Goal: Information Seeking & Learning: Learn about a topic

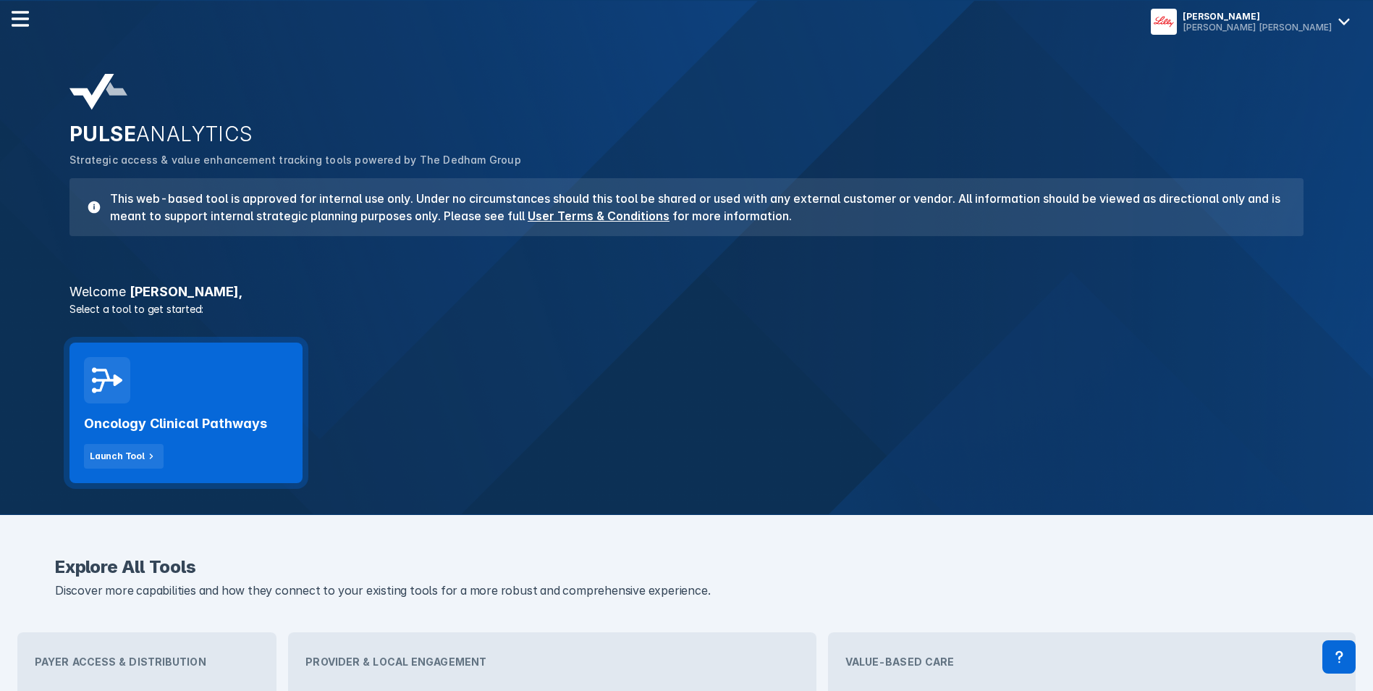
click at [221, 344] on div "Oncology Clinical Pathways Launch Tool" at bounding box center [185, 412] width 233 height 140
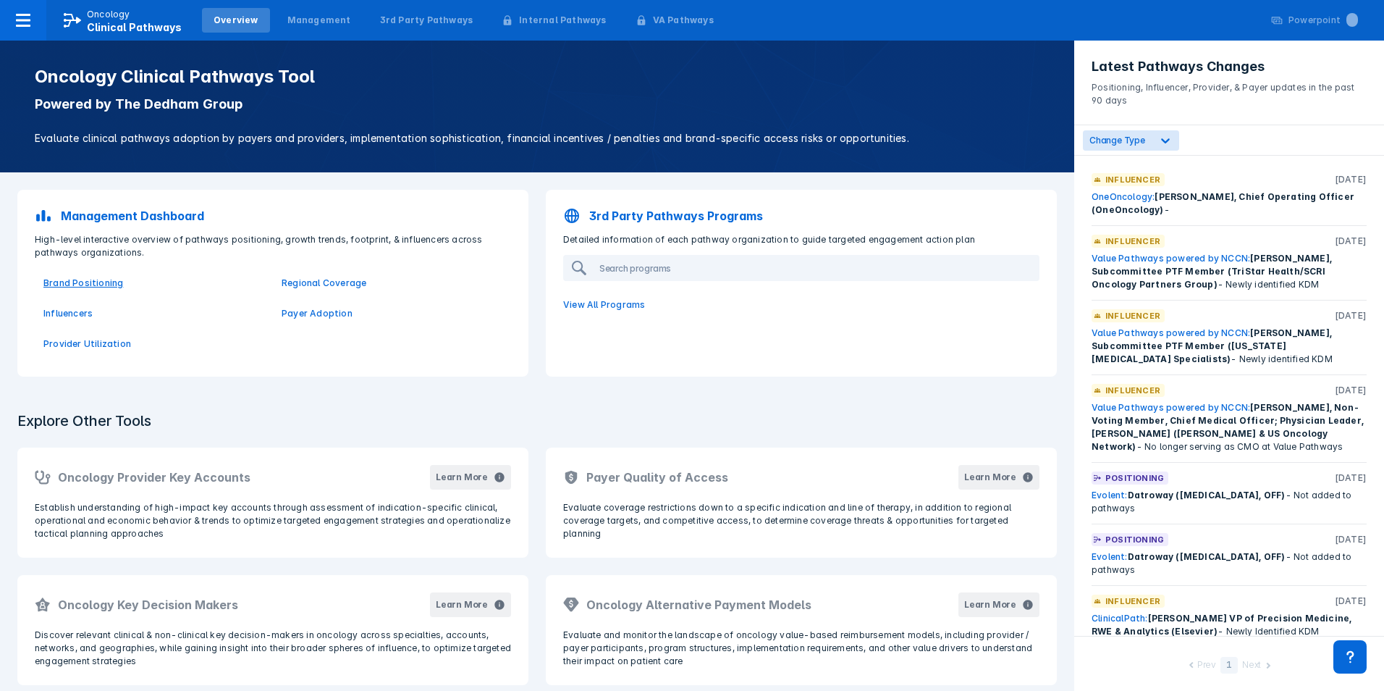
click at [81, 286] on p "Brand Positioning" at bounding box center [153, 283] width 221 height 13
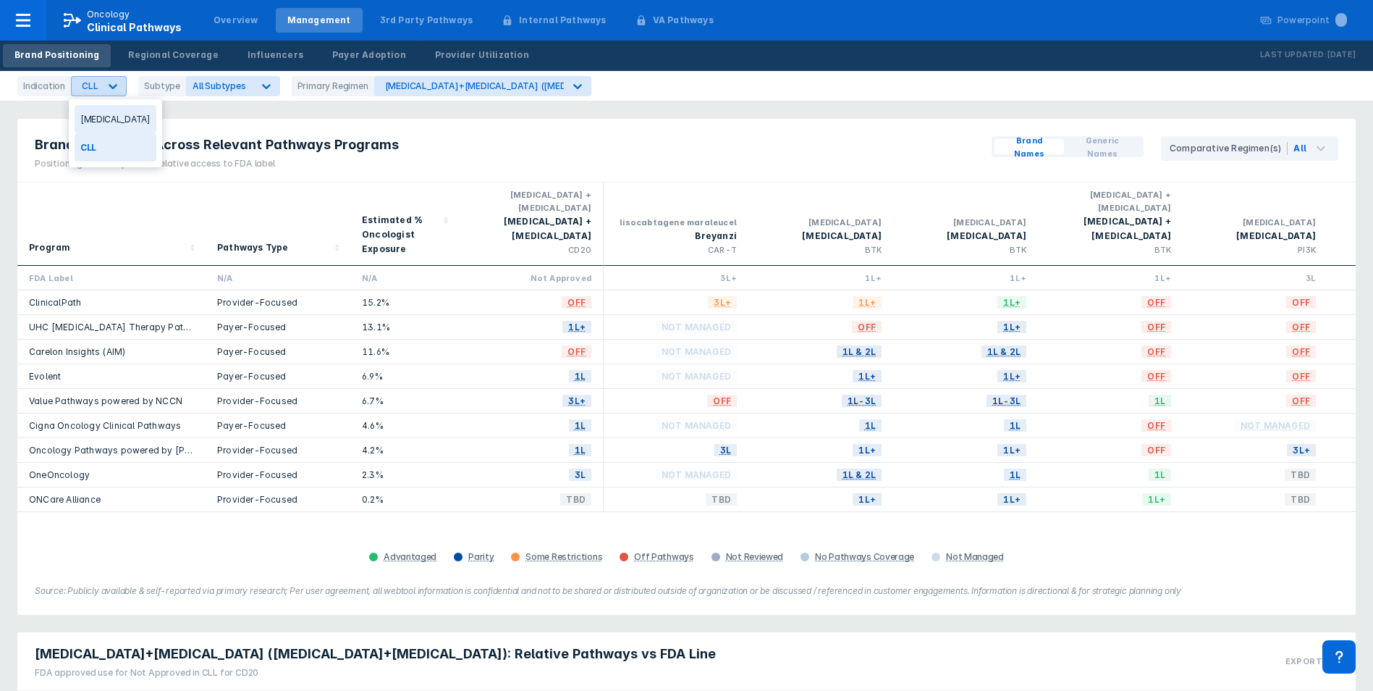
click at [114, 94] on div at bounding box center [113, 86] width 26 height 26
click at [279, 79] on div "Indication CLL Subtype All Subtypes Primary Regimen bendamustine+Rituxan (benda…" at bounding box center [310, 86] width 586 height 20
click at [253, 96] on div at bounding box center [266, 86] width 26 height 26
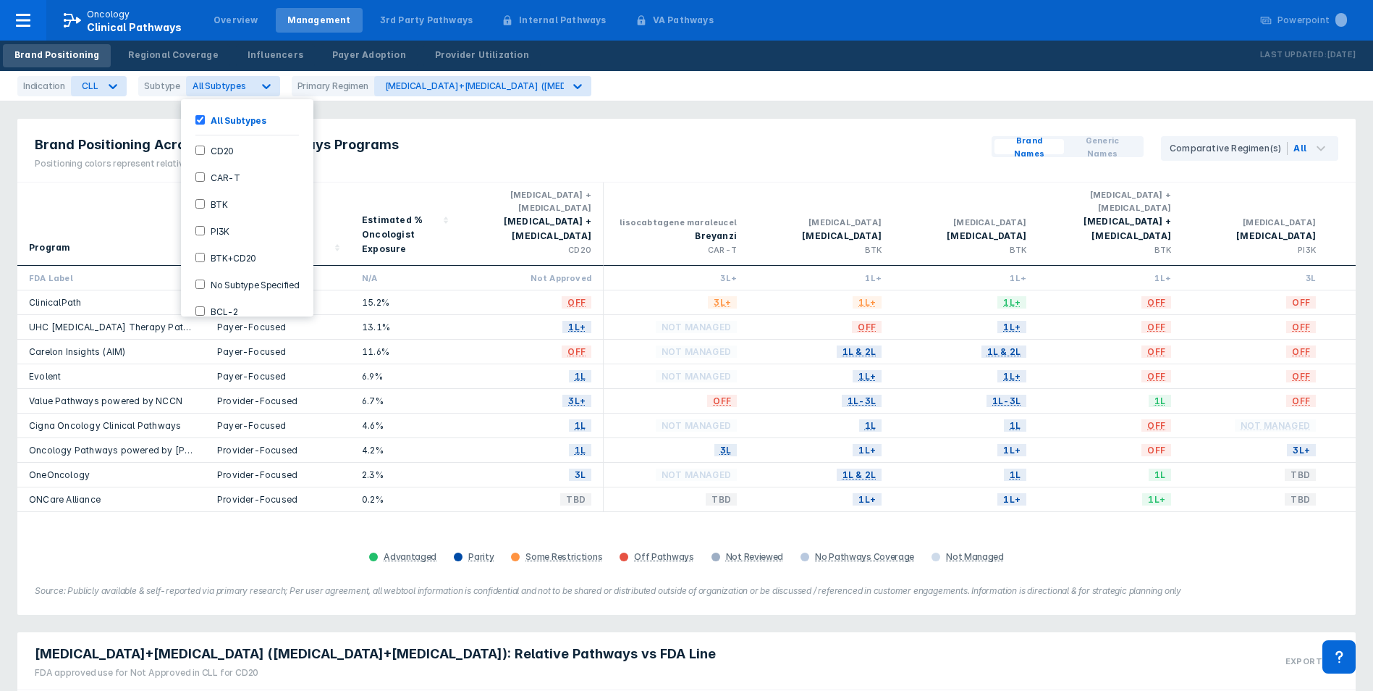
click at [426, 132] on div "Brand Positioning Across Relevant Pathways Programs Positioning colors represen…" at bounding box center [686, 151] width 1339 height 64
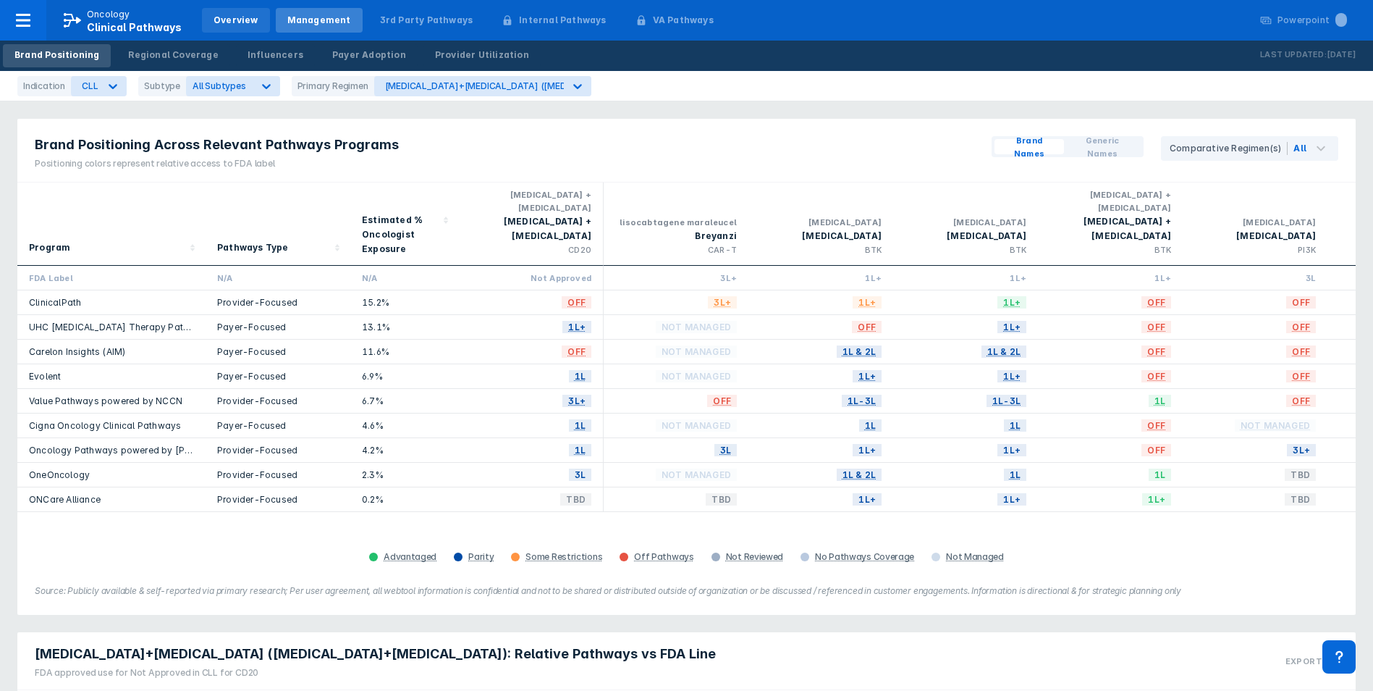
click at [214, 23] on div "Overview" at bounding box center [236, 20] width 45 height 13
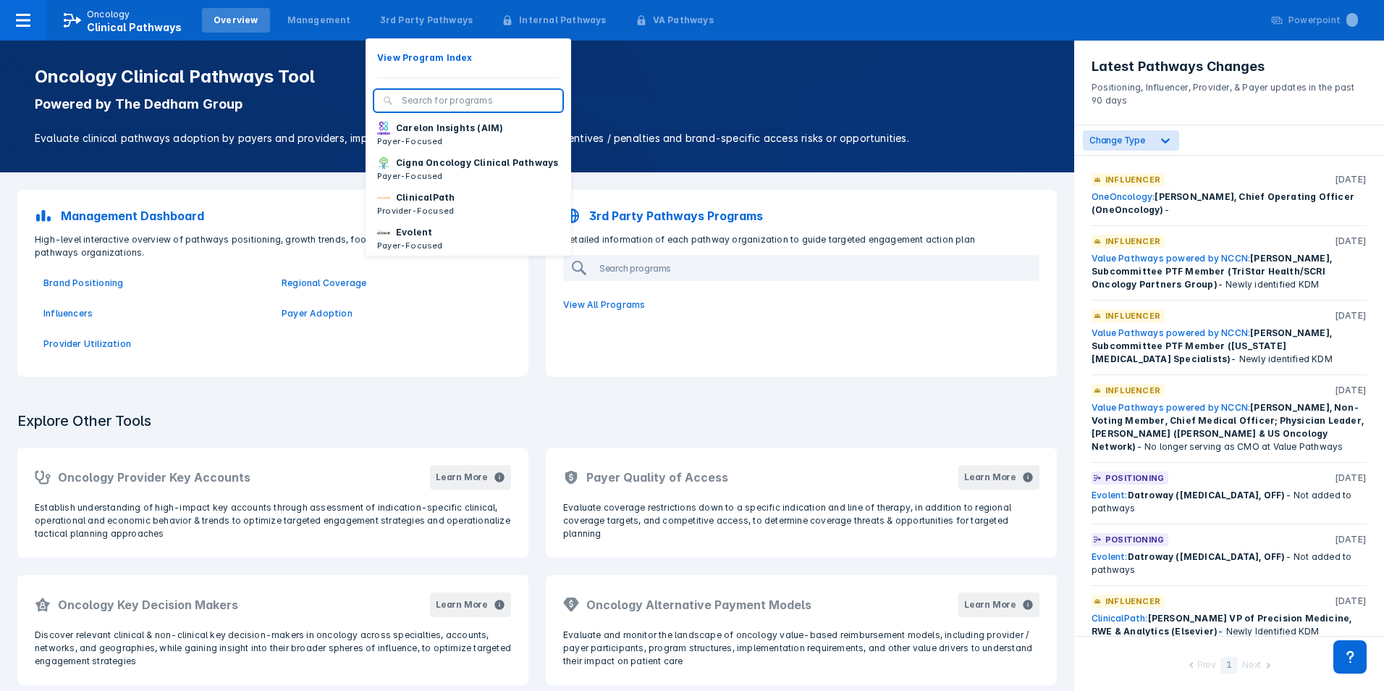
click at [434, 98] on input "search" at bounding box center [478, 100] width 152 height 13
click at [409, 30] on div "3rd Party Pathways" at bounding box center [426, 20] width 117 height 25
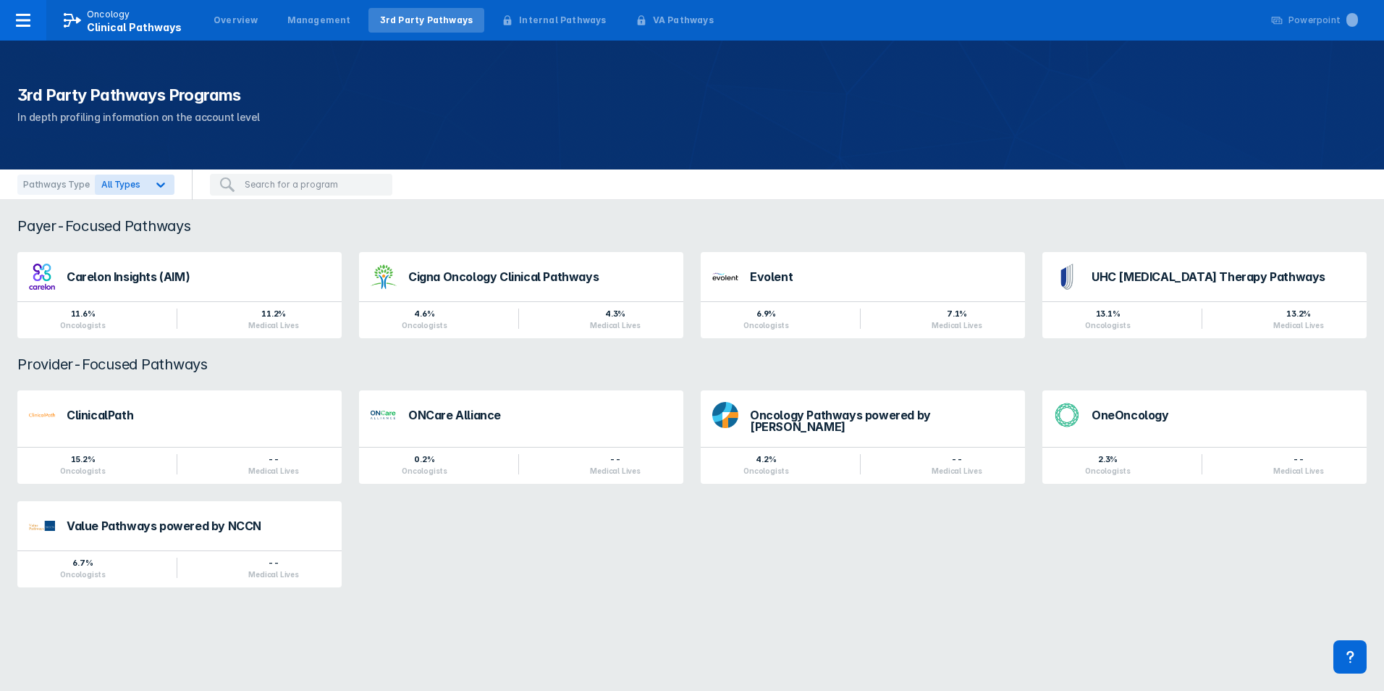
click at [192, 185] on div at bounding box center [301, 184] width 218 height 30
click at [164, 182] on div at bounding box center [161, 185] width 26 height 26
click at [135, 277] on label "Provider-Focused" at bounding box center [155, 275] width 80 height 12
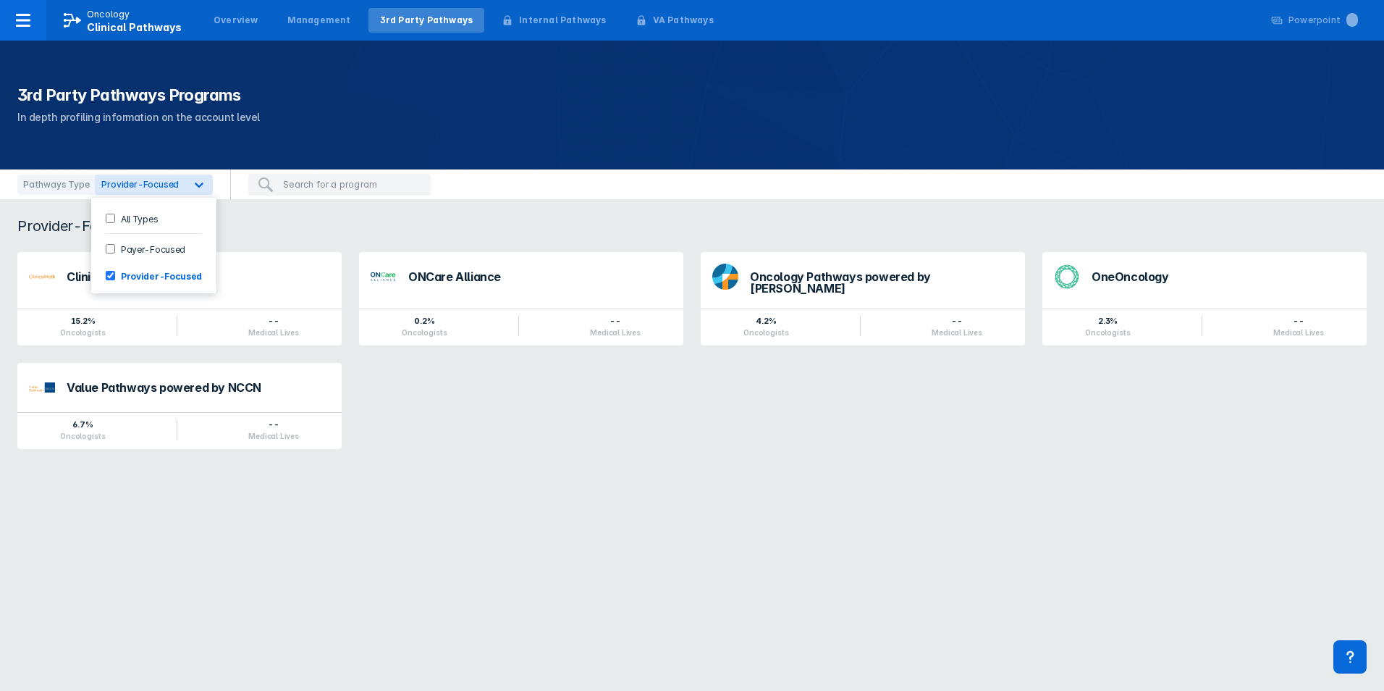
click at [382, 231] on div "Provider-Focused Pathways" at bounding box center [692, 225] width 1384 height 17
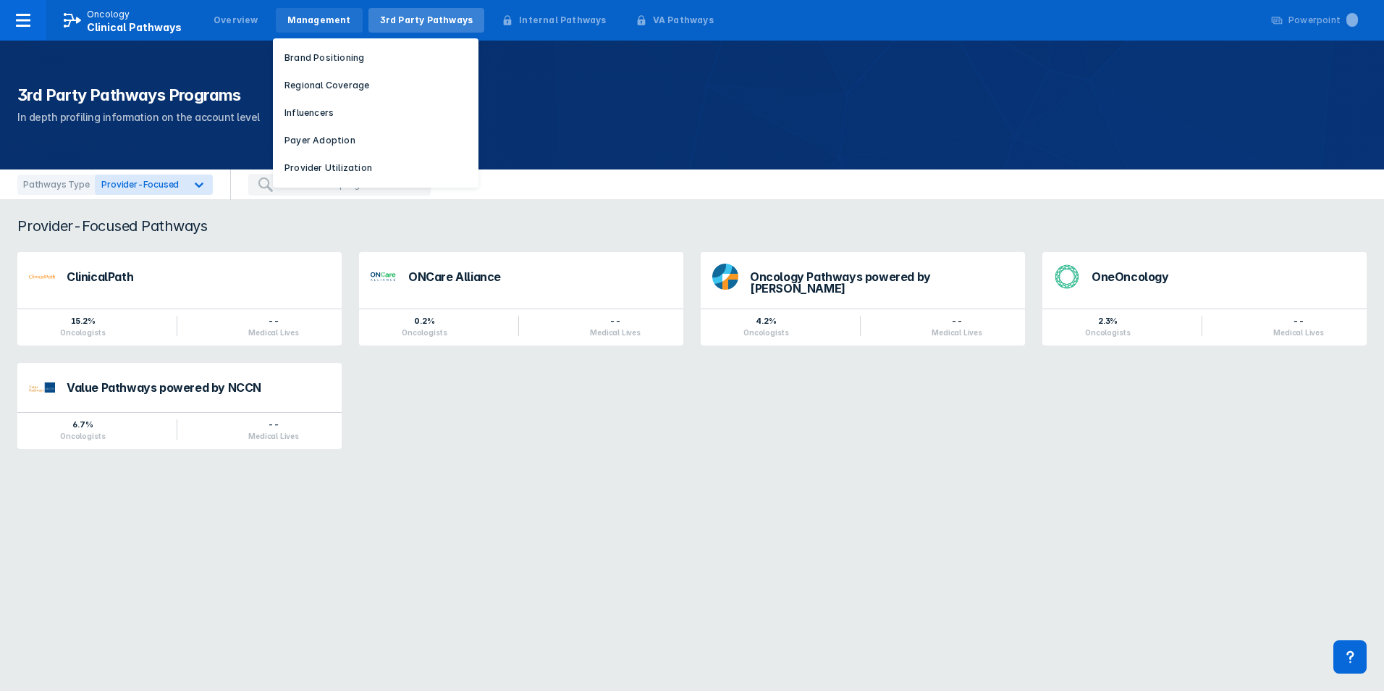
click at [309, 23] on div "Management" at bounding box center [319, 20] width 64 height 13
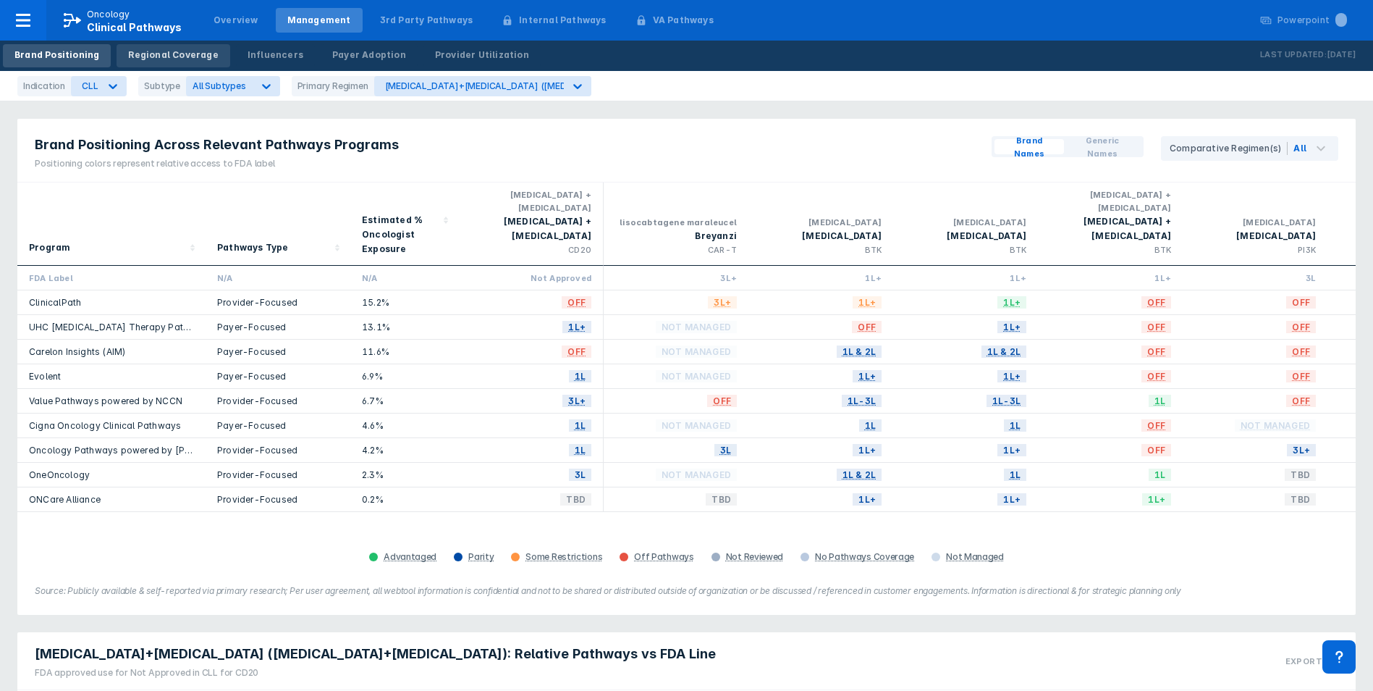
click at [198, 55] on div "Regional Coverage" at bounding box center [173, 55] width 90 height 13
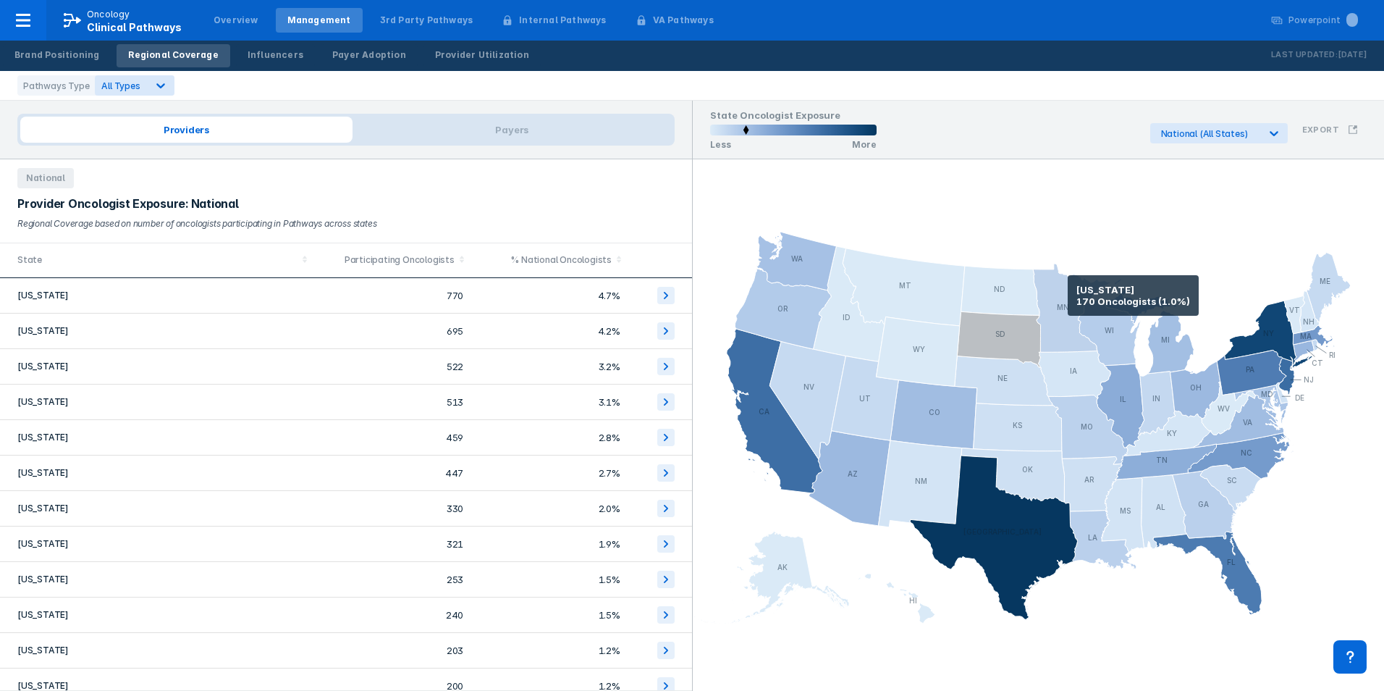
click at [1069, 295] on icon at bounding box center [1071, 308] width 77 height 88
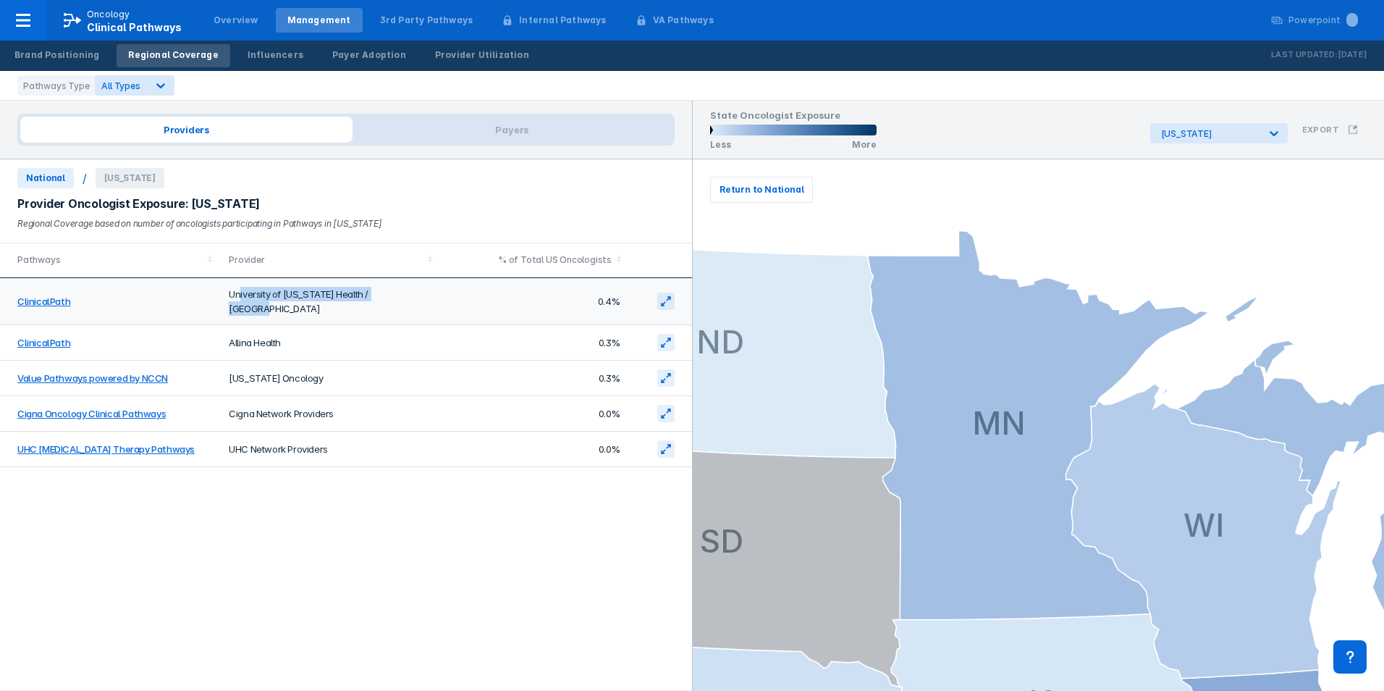
drag, startPoint x: 431, startPoint y: 285, endPoint x: 239, endPoint y: 286, distance: 191.9
click at [239, 286] on td "University of [US_STATE] Health / [GEOGRAPHIC_DATA]" at bounding box center [330, 301] width 220 height 47
drag, startPoint x: 239, startPoint y: 286, endPoint x: 321, endPoint y: 297, distance: 82.5
click at [240, 286] on td "University of [US_STATE] Health / [GEOGRAPHIC_DATA]" at bounding box center [330, 301] width 220 height 47
click at [497, 310] on td "0.4%" at bounding box center [534, 301] width 189 height 47
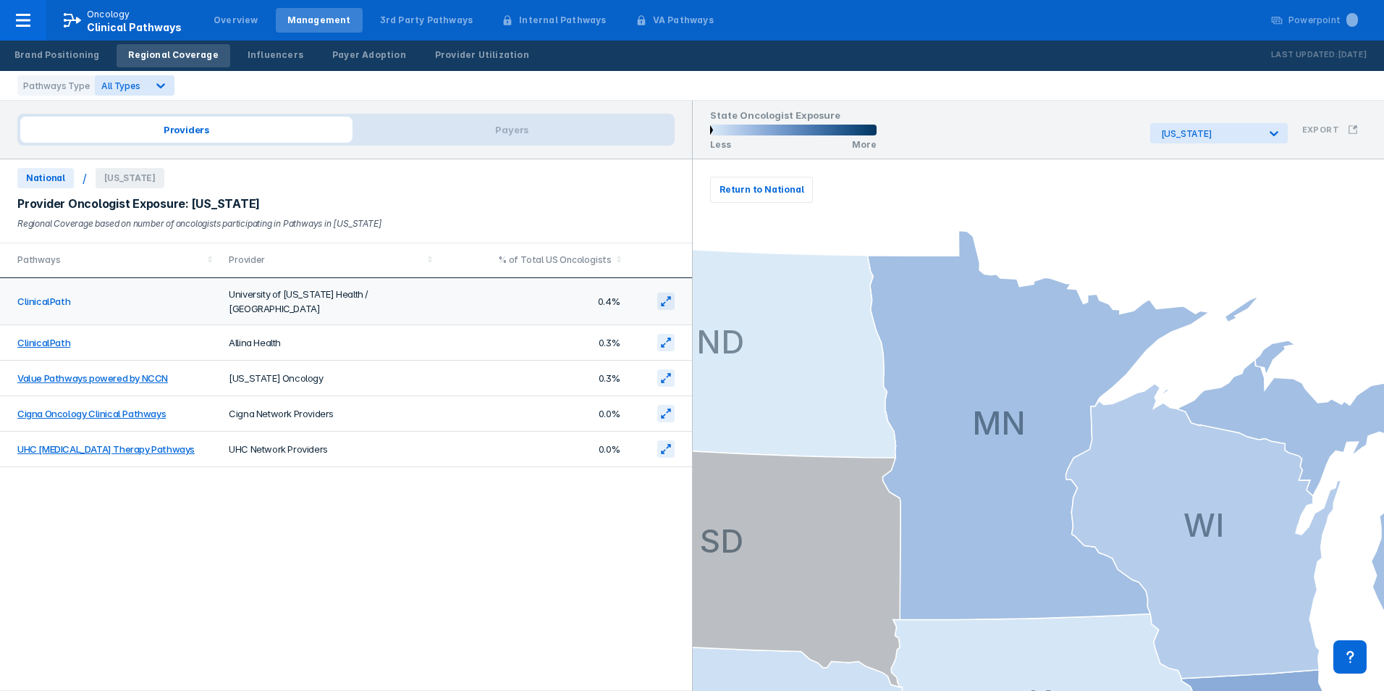
click at [58, 295] on link "ClinicalPath" at bounding box center [43, 301] width 53 height 12
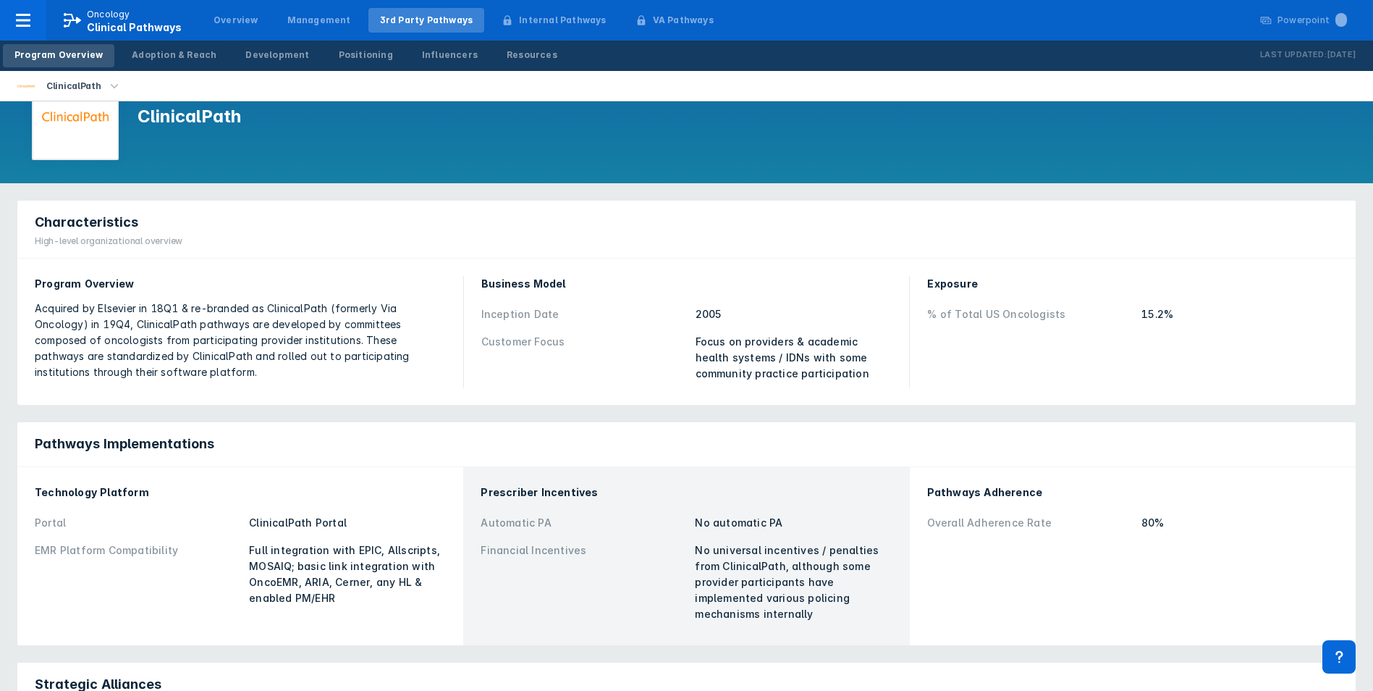
scroll to position [72, 0]
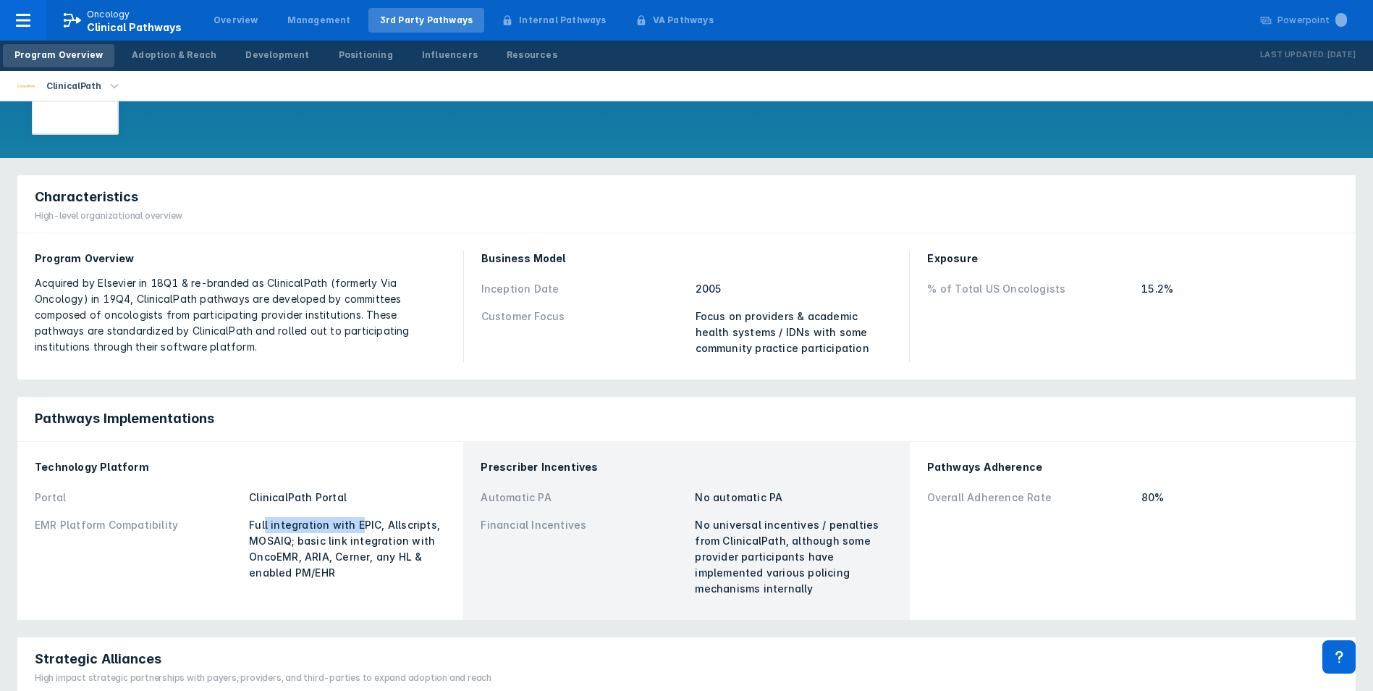
drag, startPoint x: 263, startPoint y: 522, endPoint x: 356, endPoint y: 515, distance: 93.7
click at [356, 515] on div "EMR Platform Compatibility Full integration with EPIC, Allscripts, MOSAIQ; basi…" at bounding box center [240, 548] width 411 height 75
click at [358, 515] on div "EMR Platform Compatibility Full integration with EPIC, Allscripts, MOSAIQ; basi…" at bounding box center [240, 548] width 411 height 75
click at [341, 523] on div "Full integration with EPIC, Allscripts, MOSAIQ; basic link integration with Onc…" at bounding box center [347, 549] width 197 height 64
click at [268, 531] on div "Full integration with EPIC, Allscripts, MOSAIQ; basic link integration with Onc…" at bounding box center [347, 549] width 197 height 64
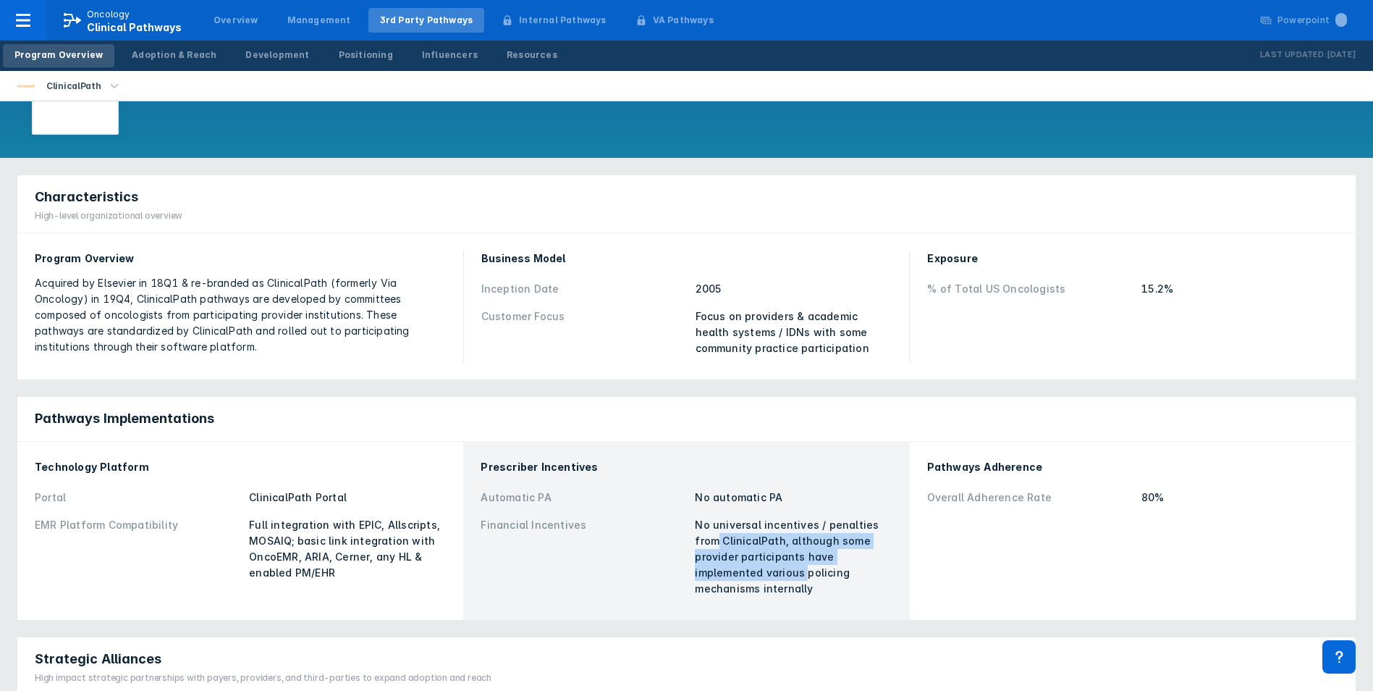
drag, startPoint x: 718, startPoint y: 539, endPoint x: 806, endPoint y: 568, distance: 92.7
click at [806, 568] on div "No universal incentives / penalties from ClinicalPath, although some provider p…" at bounding box center [793, 557] width 197 height 80
click at [807, 568] on div "No universal incentives / penalties from ClinicalPath, although some provider p…" at bounding box center [793, 557] width 197 height 80
click at [822, 583] on div "No universal incentives / penalties from ClinicalPath, although some provider p…" at bounding box center [793, 557] width 197 height 80
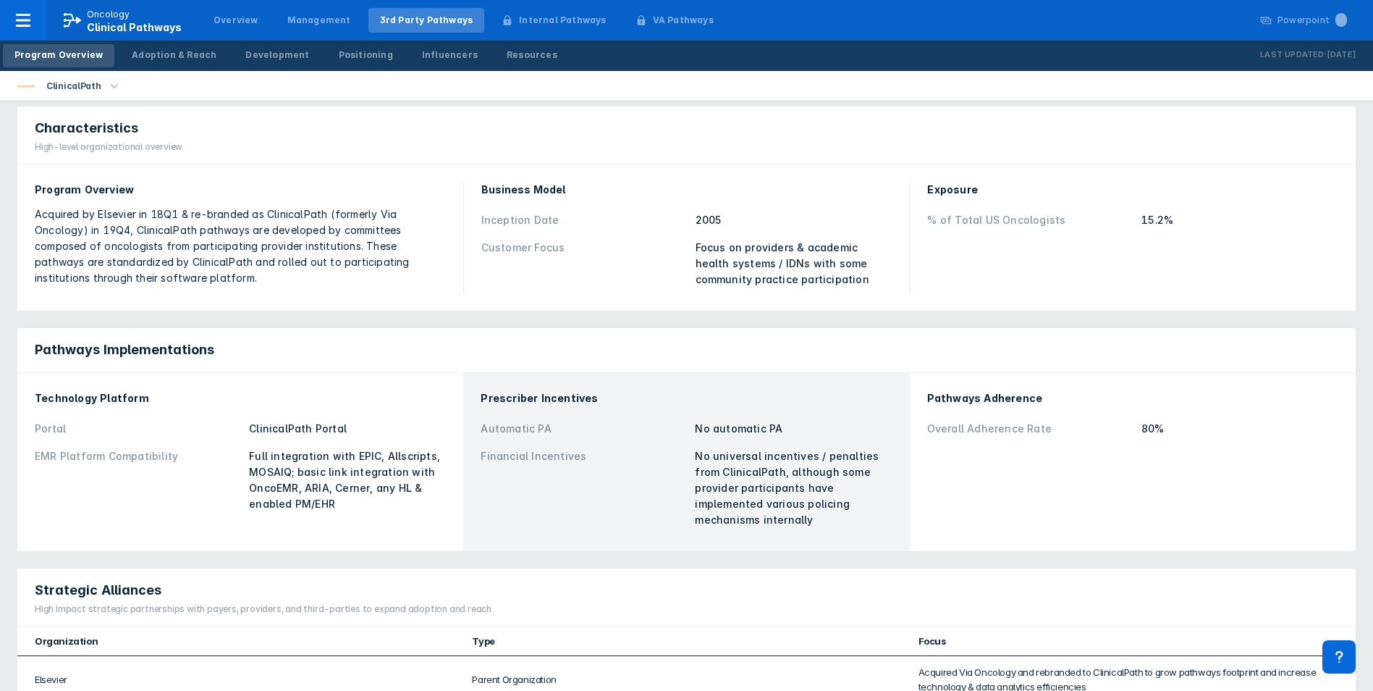
scroll to position [145, 0]
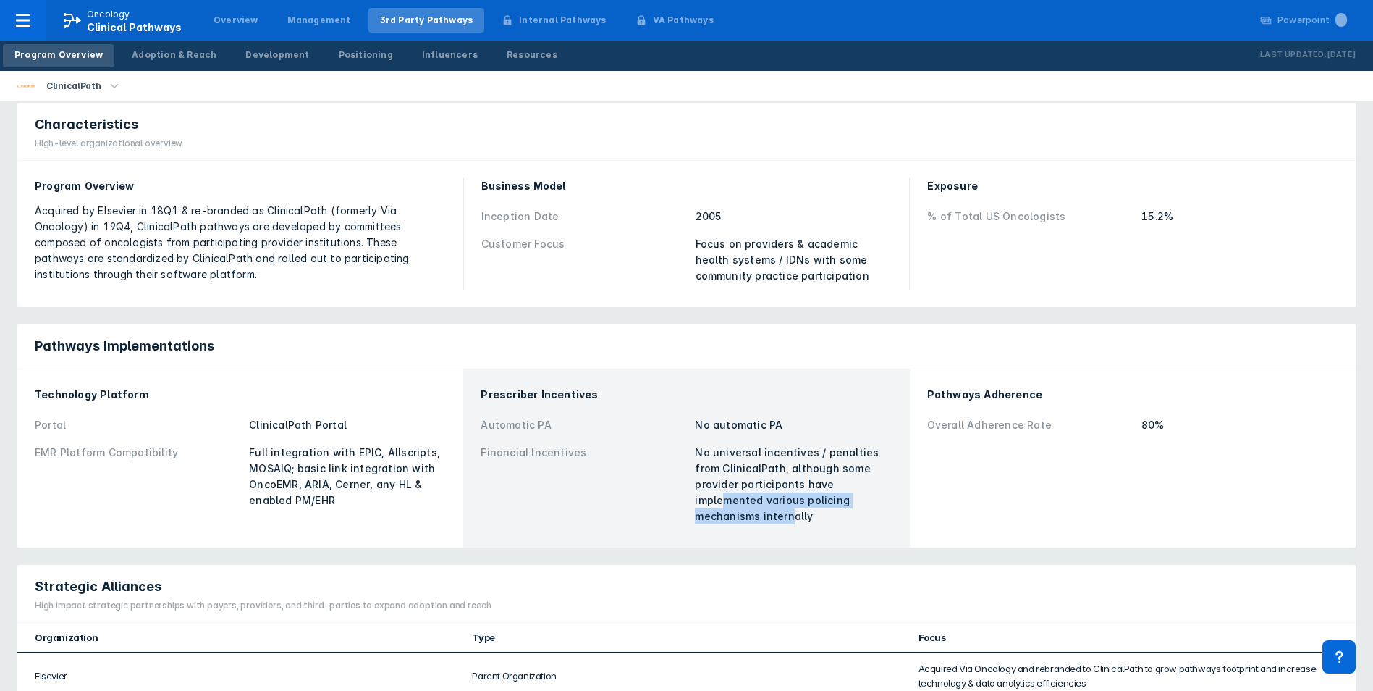
drag, startPoint x: 791, startPoint y: 537, endPoint x: 723, endPoint y: 495, distance: 80.6
click at [723, 495] on div "Prescriber Incentives Automatic PA No automatic PA Financial Incentives No univ…" at bounding box center [686, 458] width 429 height 161
click at [723, 495] on div "No universal incentives / penalties from ClinicalPath, although some provider p…" at bounding box center [793, 485] width 197 height 80
click at [718, 502] on div "No universal incentives / penalties from ClinicalPath, although some provider p…" at bounding box center [793, 485] width 197 height 80
click at [779, 505] on div "No universal incentives / penalties from ClinicalPath, although some provider p…" at bounding box center [793, 485] width 197 height 80
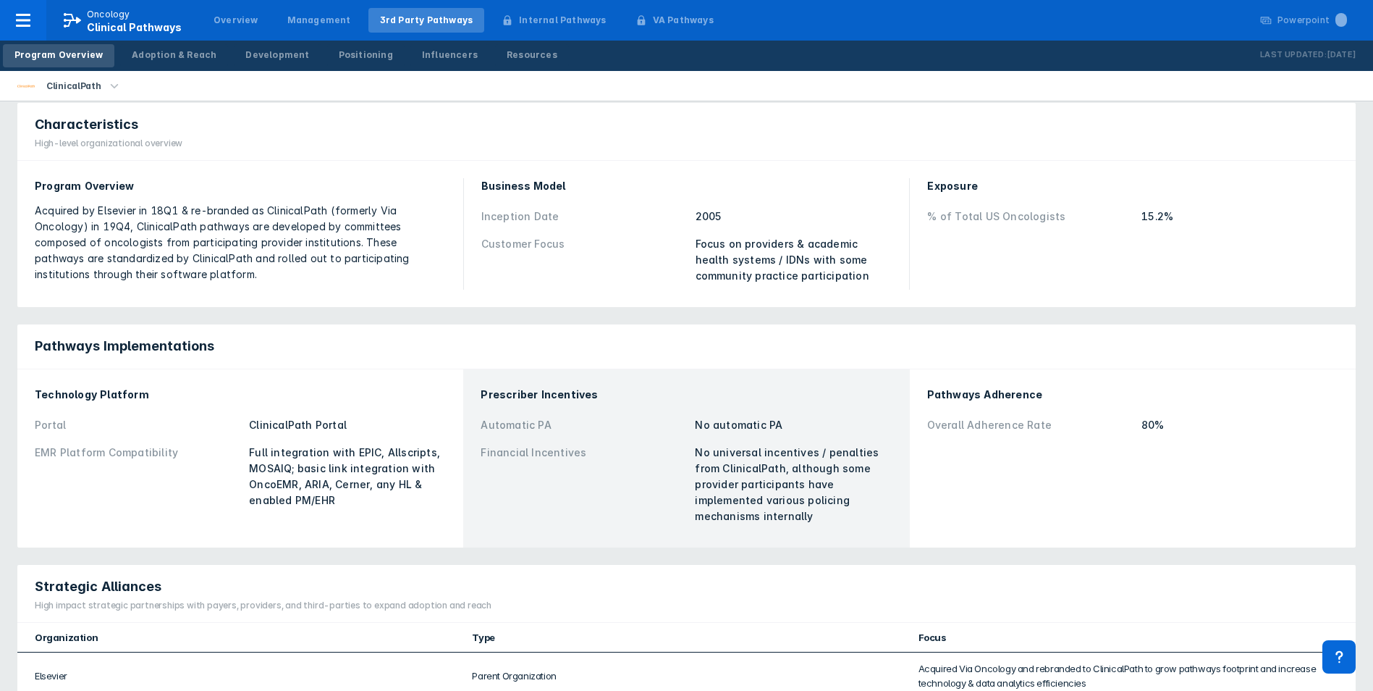
click at [795, 510] on div "No universal incentives / penalties from ClinicalPath, although some provider p…" at bounding box center [793, 485] width 197 height 80
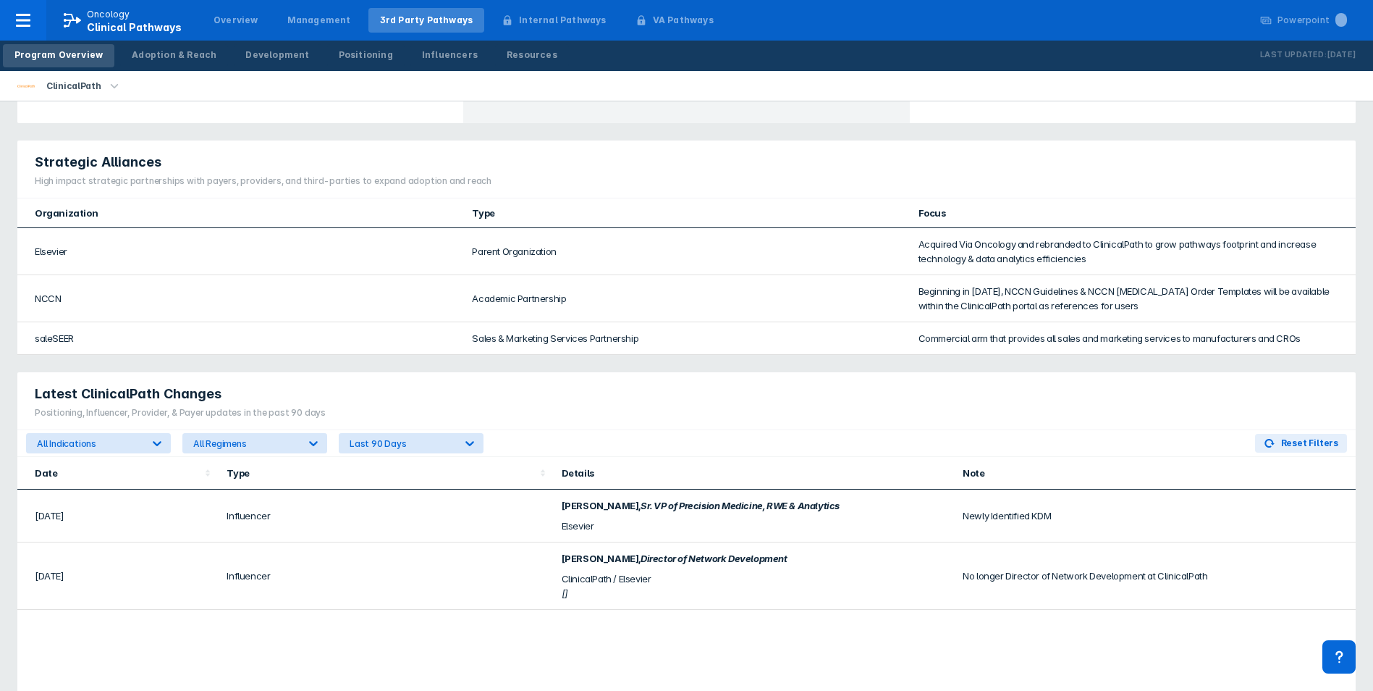
scroll to position [579, 0]
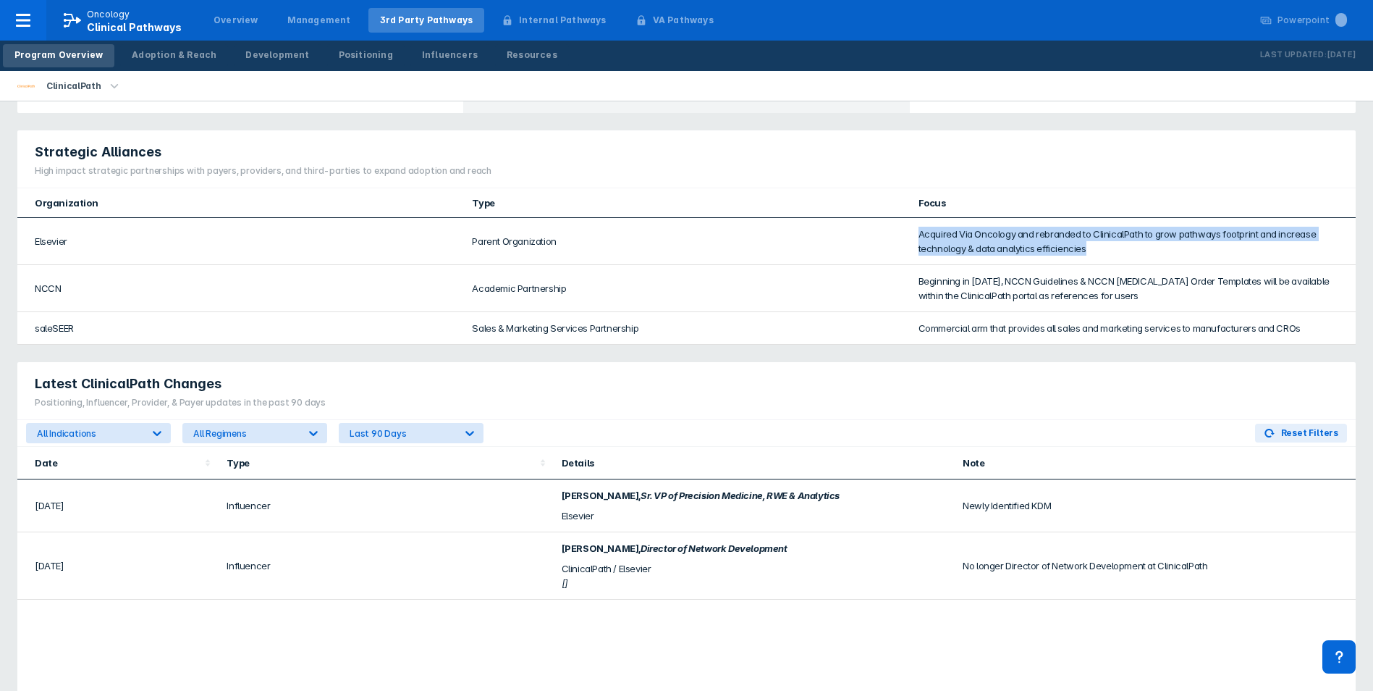
drag, startPoint x: 914, startPoint y: 234, endPoint x: 1120, endPoint y: 261, distance: 208.2
click at [1120, 261] on tr "Elsevier Parent Organization Acquired Via Oncology and rebranded to ClinicalPat…" at bounding box center [686, 241] width 1339 height 47
click at [1121, 261] on td "Acquired Via Oncology and rebranded to ClinicalPath to grow pathways footprint …" at bounding box center [1133, 241] width 446 height 47
click at [1118, 280] on td "Beginning in 2019, NCCN Guidelines & NCCN Chemotherapy Order Templates will be …" at bounding box center [1133, 288] width 446 height 47
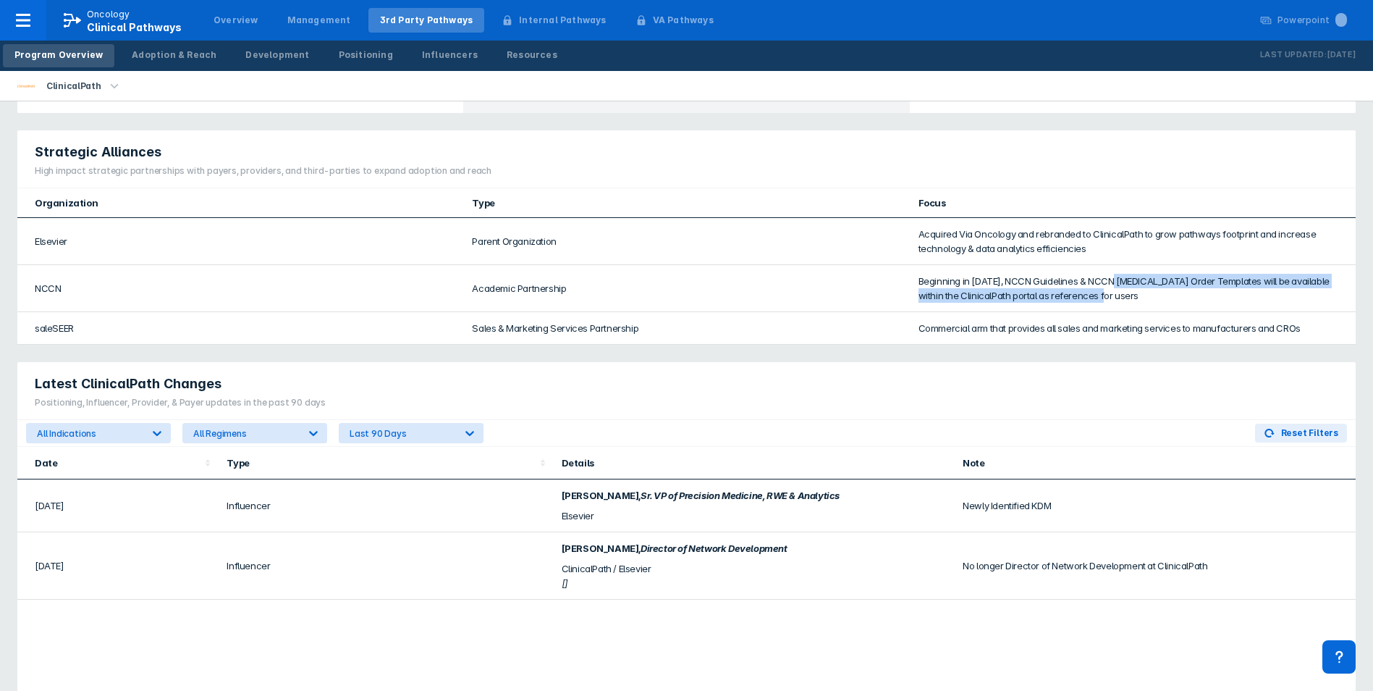
drag, startPoint x: 1117, startPoint y: 285, endPoint x: 1119, endPoint y: 292, distance: 7.6
click at [1119, 292] on td "Beginning in 2019, NCCN Guidelines & NCCN Chemotherapy Order Templates will be …" at bounding box center [1133, 288] width 446 height 47
drag, startPoint x: 1117, startPoint y: 300, endPoint x: 928, endPoint y: 288, distance: 189.3
click at [928, 288] on td "Beginning in 2019, NCCN Guidelines & NCCN Chemotherapy Order Templates will be …" at bounding box center [1133, 288] width 446 height 47
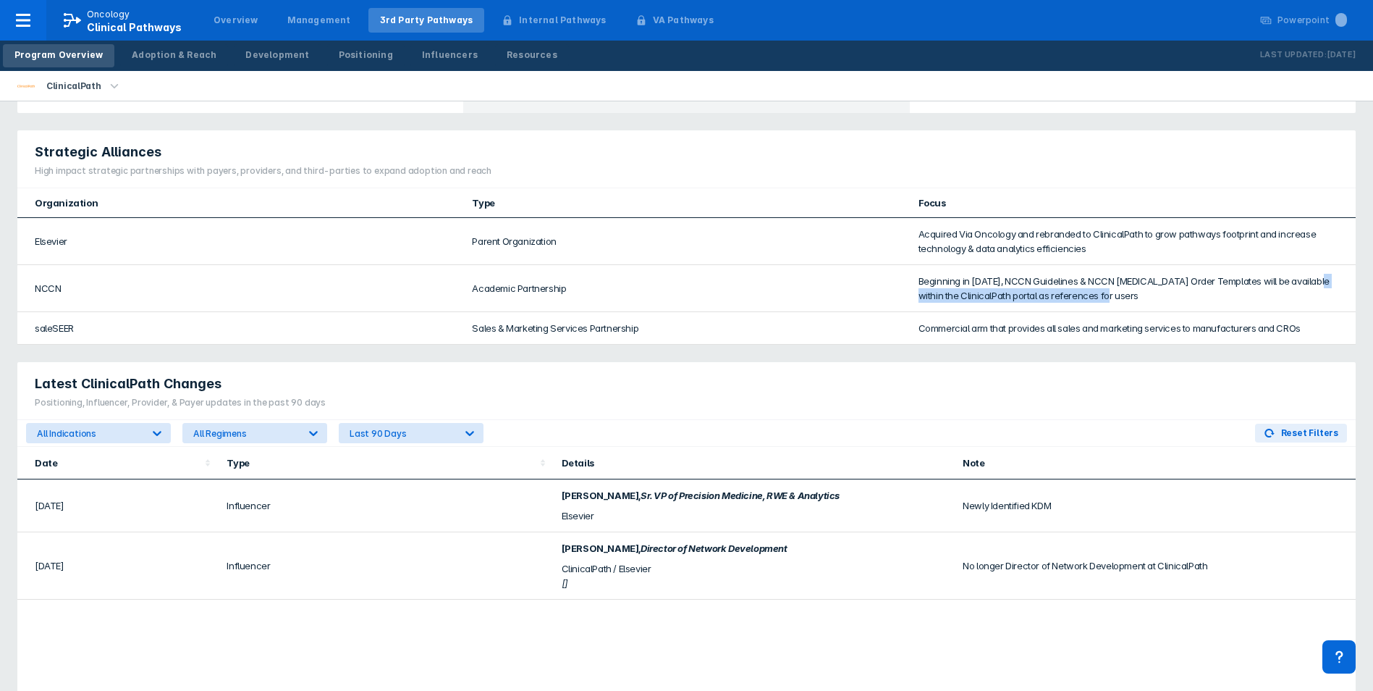
click at [928, 288] on td "Beginning in 2019, NCCN Guidelines & NCCN Chemotherapy Order Templates will be …" at bounding box center [1133, 288] width 446 height 47
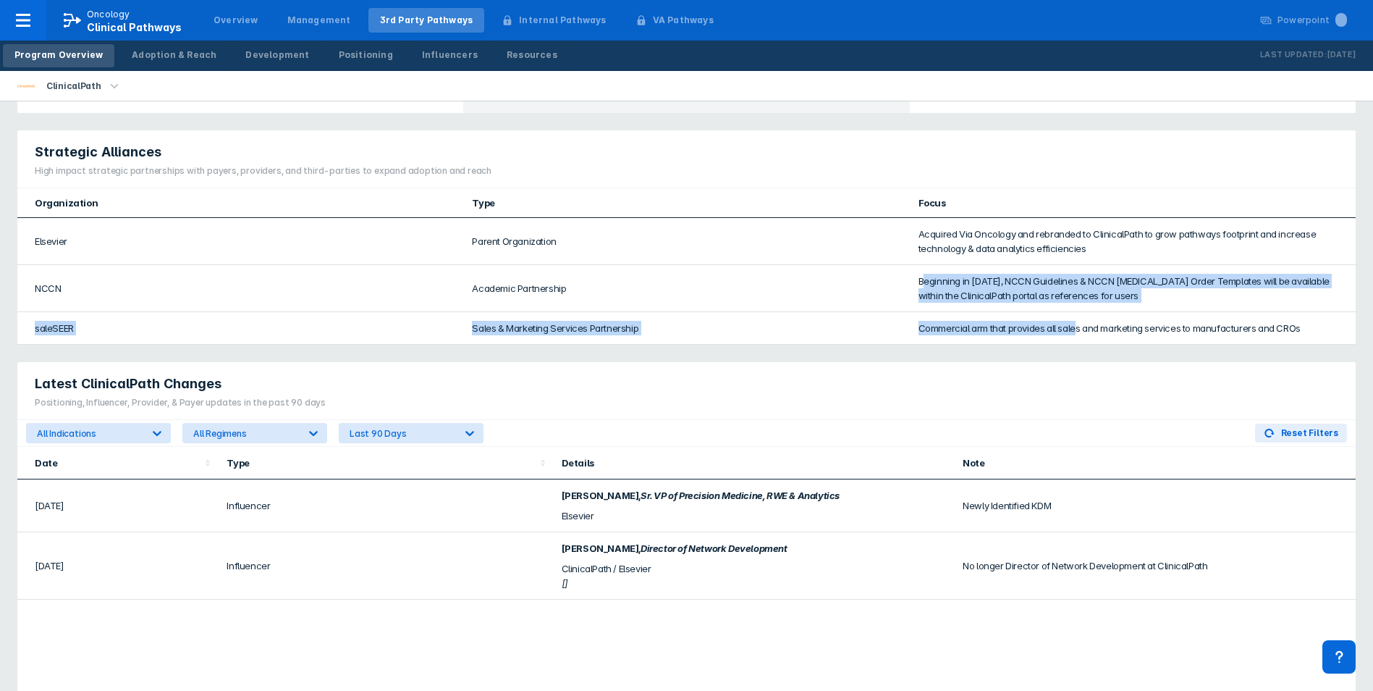
drag, startPoint x: 922, startPoint y: 287, endPoint x: 1076, endPoint y: 312, distance: 155.4
click at [1076, 312] on tbody "Elsevier Parent Organization Acquired Via Oncology and rebranded to ClinicalPat…" at bounding box center [686, 281] width 1339 height 127
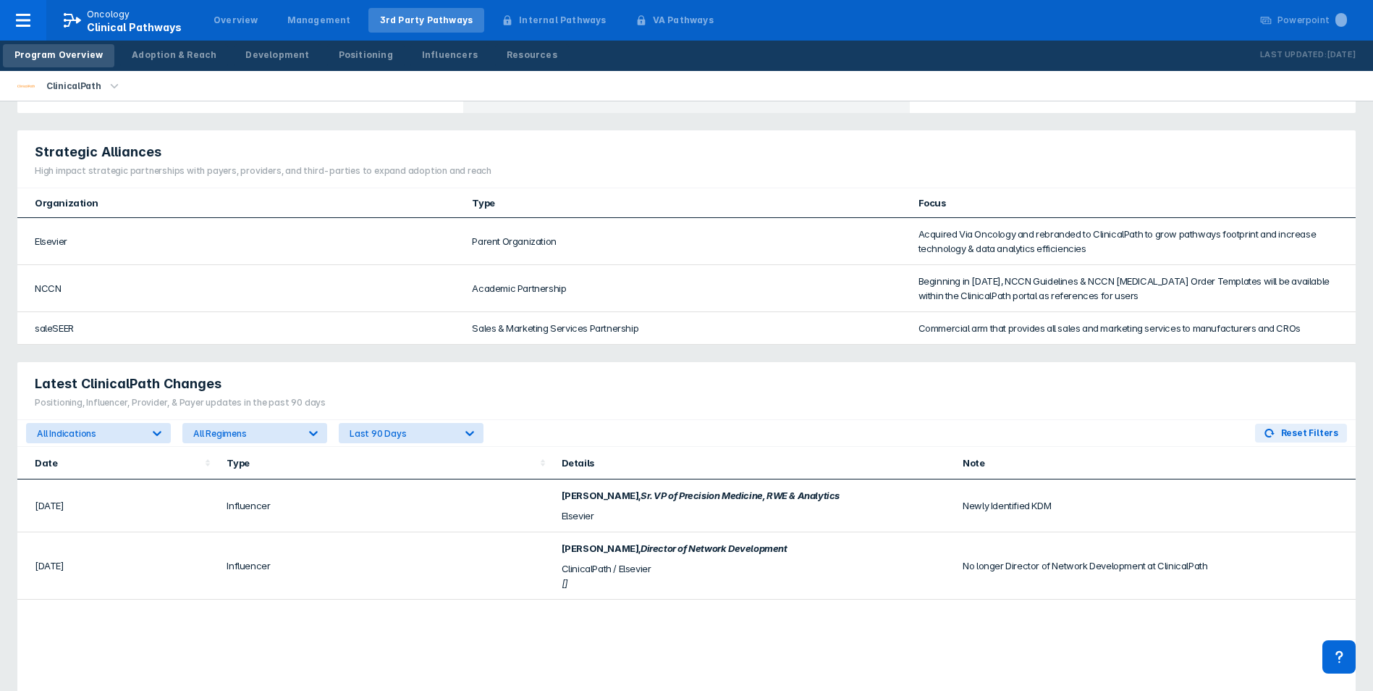
click at [311, 520] on td "Influencer" at bounding box center [385, 505] width 334 height 53
drag, startPoint x: 568, startPoint y: 495, endPoint x: 832, endPoint y: 501, distance: 264.3
click at [832, 501] on div "Olaf Lodbrok , Sr. VP of Precision Medicine, RWE & Analytics" at bounding box center [754, 495] width 384 height 14
drag, startPoint x: 832, startPoint y: 501, endPoint x: 548, endPoint y: 500, distance: 283.8
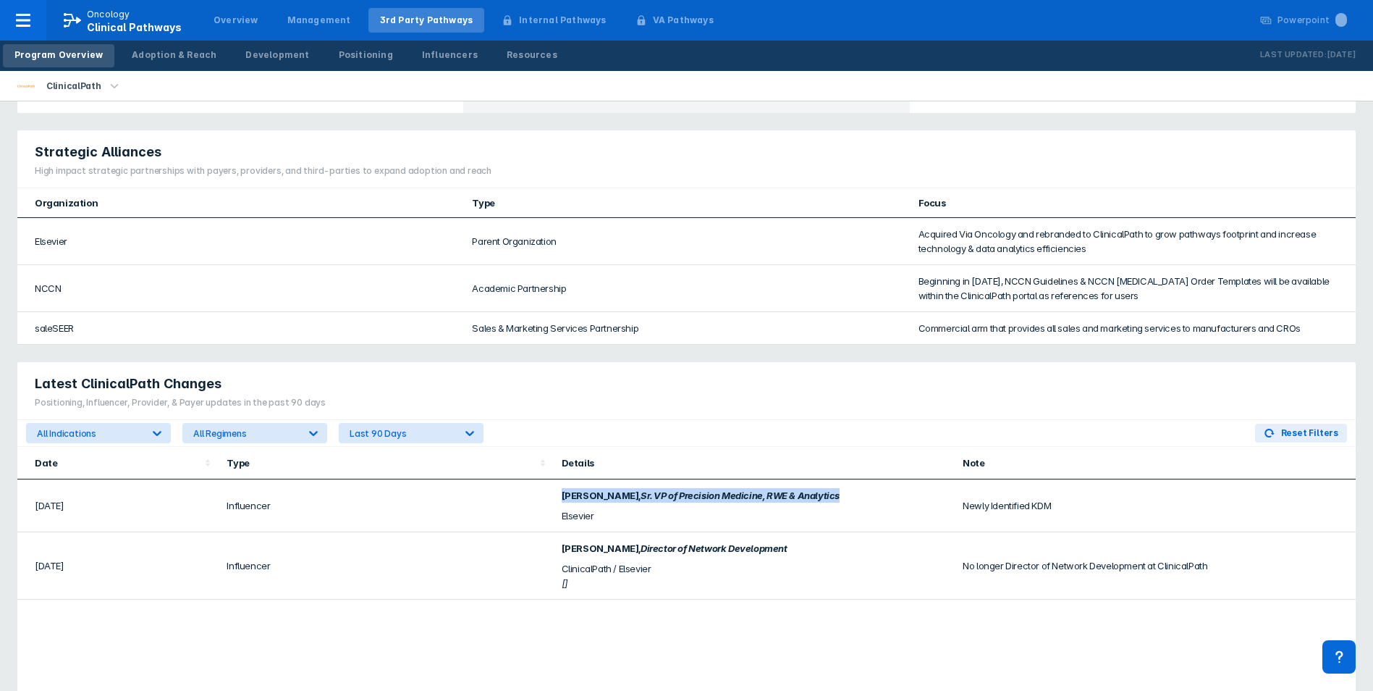
click at [548, 500] on tr "Jul 2025 Influencer Olaf Lodbrok , Sr. VP of Precision Medicine, RWE & Analytic…" at bounding box center [686, 505] width 1339 height 53
click at [548, 500] on td "Influencer" at bounding box center [385, 505] width 334 height 53
drag, startPoint x: 548, startPoint y: 503, endPoint x: 805, endPoint y: 521, distance: 257.6
click at [805, 521] on tr "Jul 2025 Influencer Olaf Lodbrok , Sr. VP of Precision Medicine, RWE & Analytic…" at bounding box center [686, 505] width 1339 height 53
click at [805, 521] on div "Elsevier" at bounding box center [754, 515] width 384 height 14
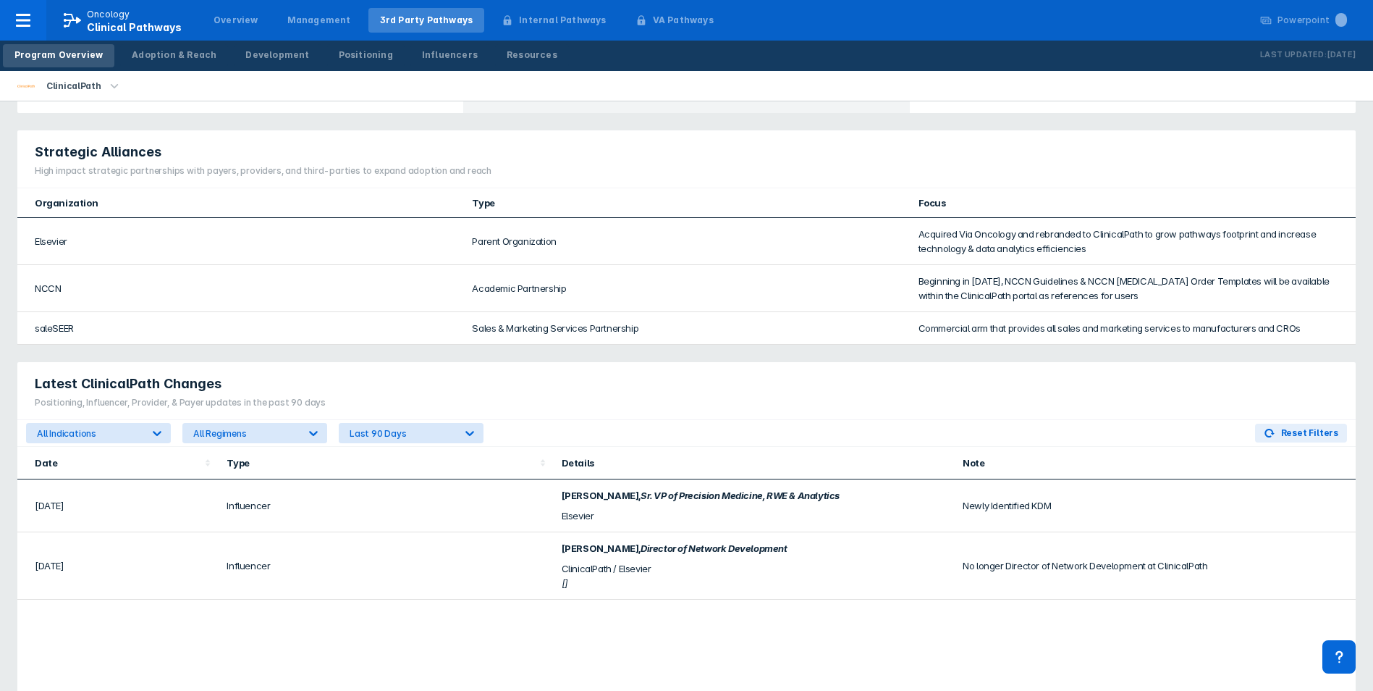
click at [903, 511] on div "Elsevier" at bounding box center [754, 515] width 384 height 14
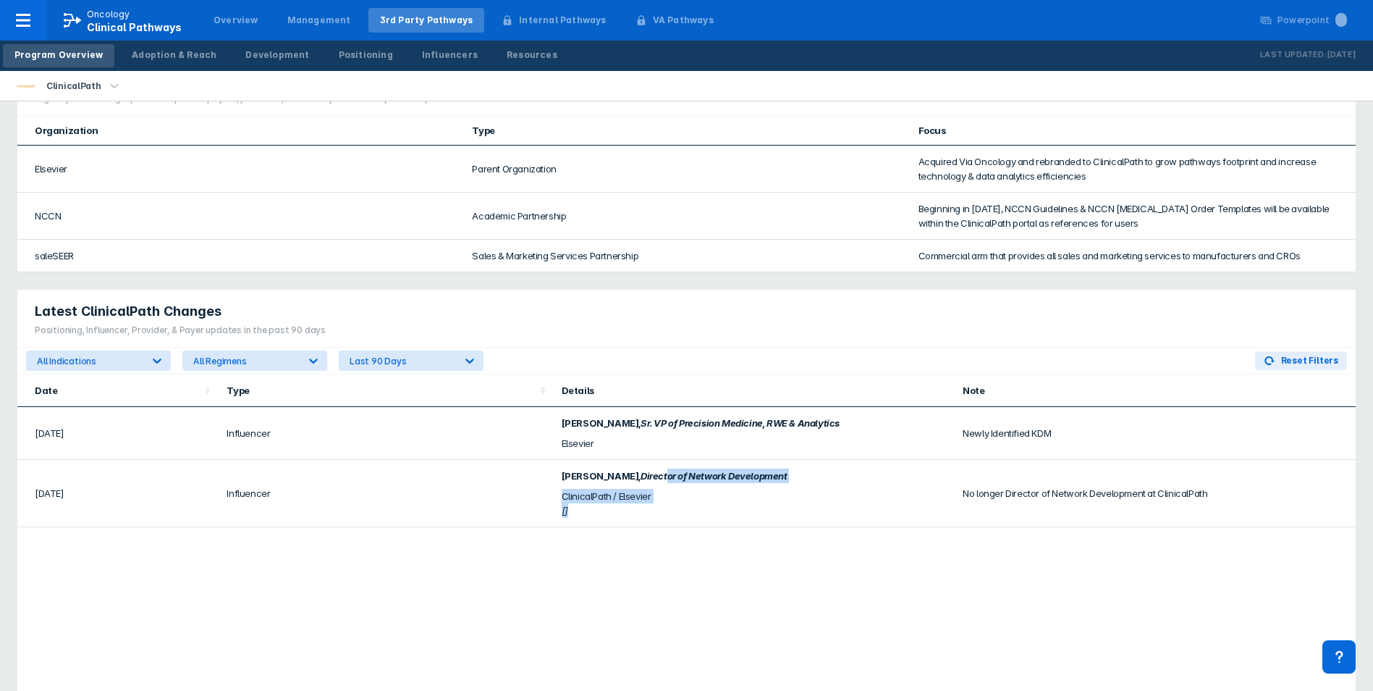
drag, startPoint x: 642, startPoint y: 479, endPoint x: 772, endPoint y: 507, distance: 133.3
click at [772, 507] on div "Ed Rodgers , Director of Network Development ClinicalPath / Elsevier []" at bounding box center [754, 492] width 384 height 49
drag, startPoint x: 772, startPoint y: 507, endPoint x: 780, endPoint y: 509, distance: 7.4
click at [772, 507] on div "[]" at bounding box center [754, 510] width 384 height 14
drag, startPoint x: 854, startPoint y: 515, endPoint x: 1176, endPoint y: 517, distance: 322.2
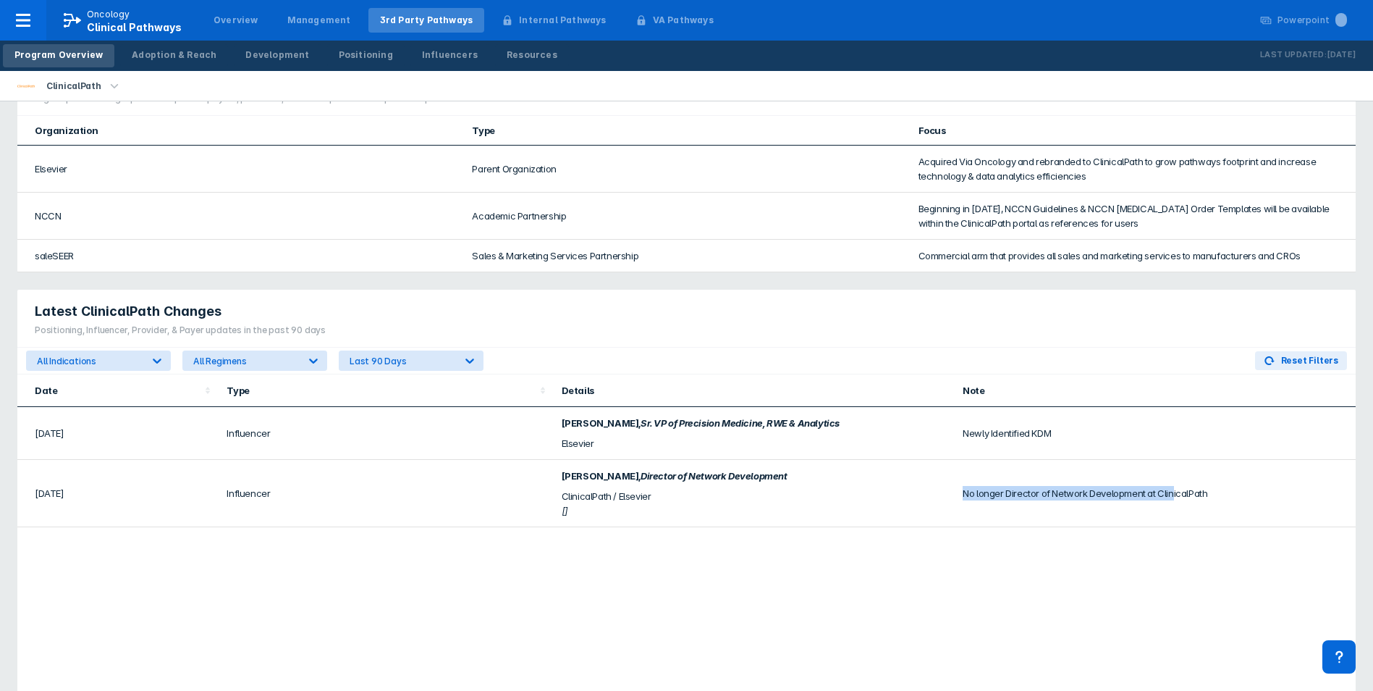
click at [1176, 517] on tr "Jun 2025 Influencer Ed Rodgers , Director of Network Development ClinicalPath /…" at bounding box center [686, 493] width 1339 height 67
click at [1176, 517] on td "No longer Director of Network Development at ClinicalPath" at bounding box center [1155, 493] width 402 height 67
drag, startPoint x: 1176, startPoint y: 517, endPoint x: 733, endPoint y: 524, distance: 443.1
click at [733, 524] on tr "Jun 2025 Influencer Ed Rodgers , Director of Network Development ClinicalPath /…" at bounding box center [686, 493] width 1339 height 67
drag, startPoint x: 733, startPoint y: 524, endPoint x: 720, endPoint y: 520, distance: 13.7
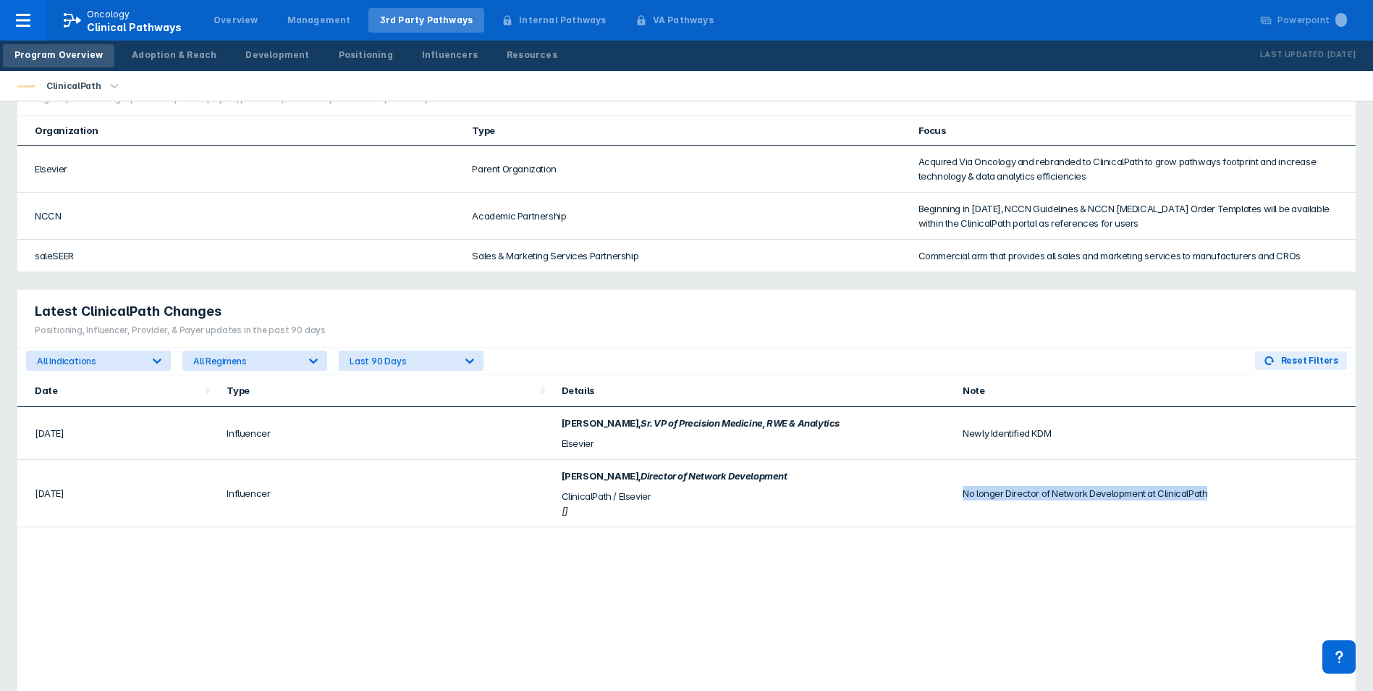
click at [733, 524] on td "Ed Rodgers , Director of Network Development ClinicalPath / Elsevier []" at bounding box center [754, 493] width 402 height 67
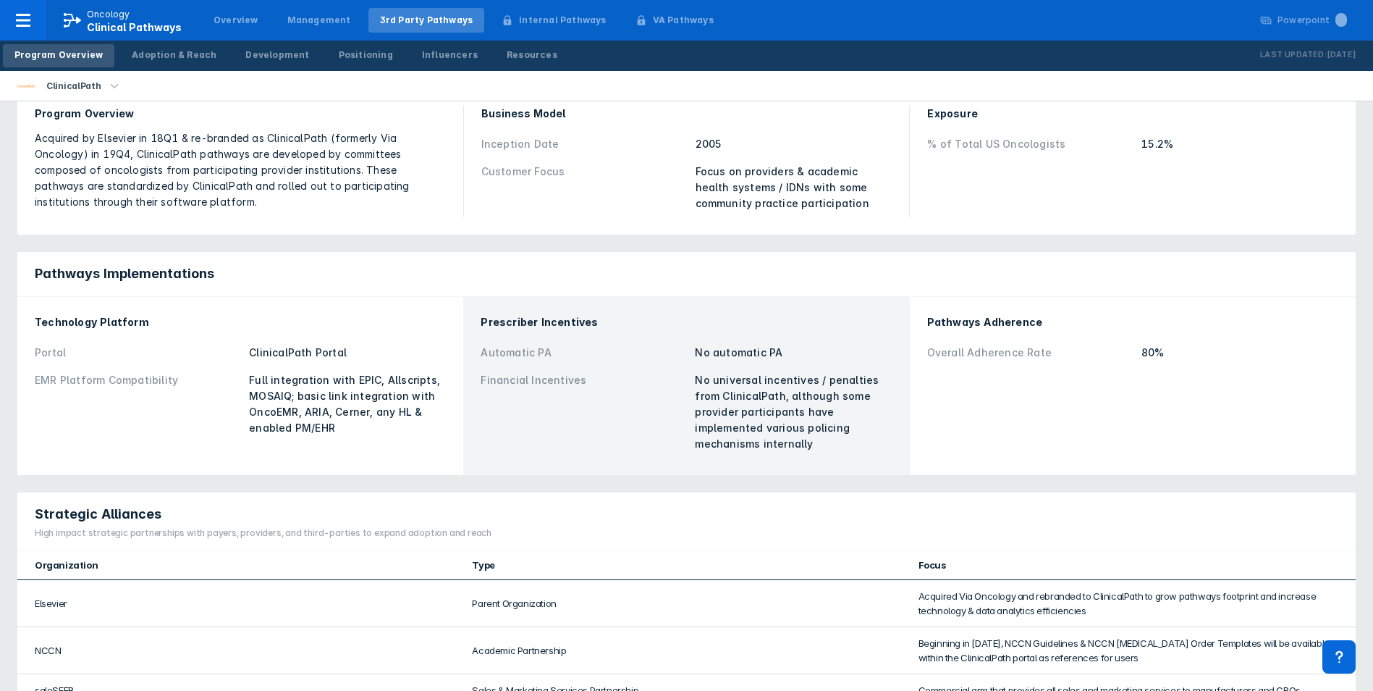
scroll to position [0, 0]
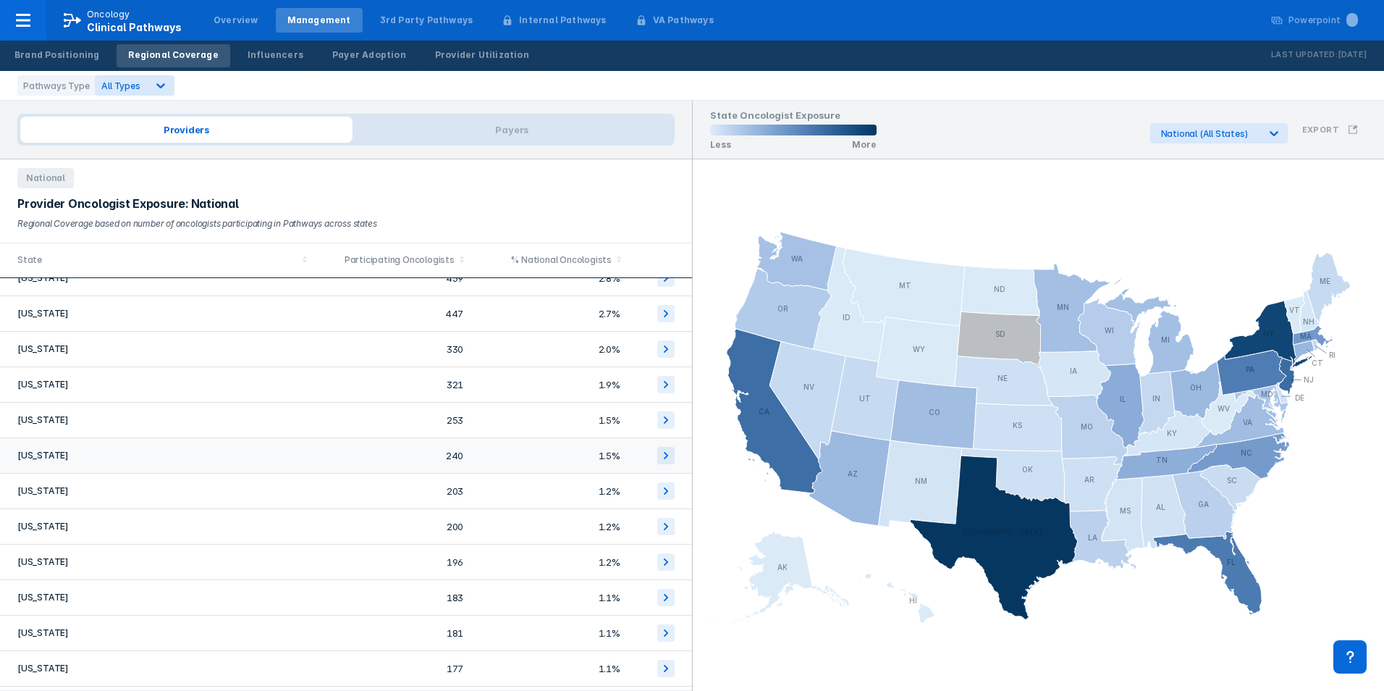
scroll to position [217, 0]
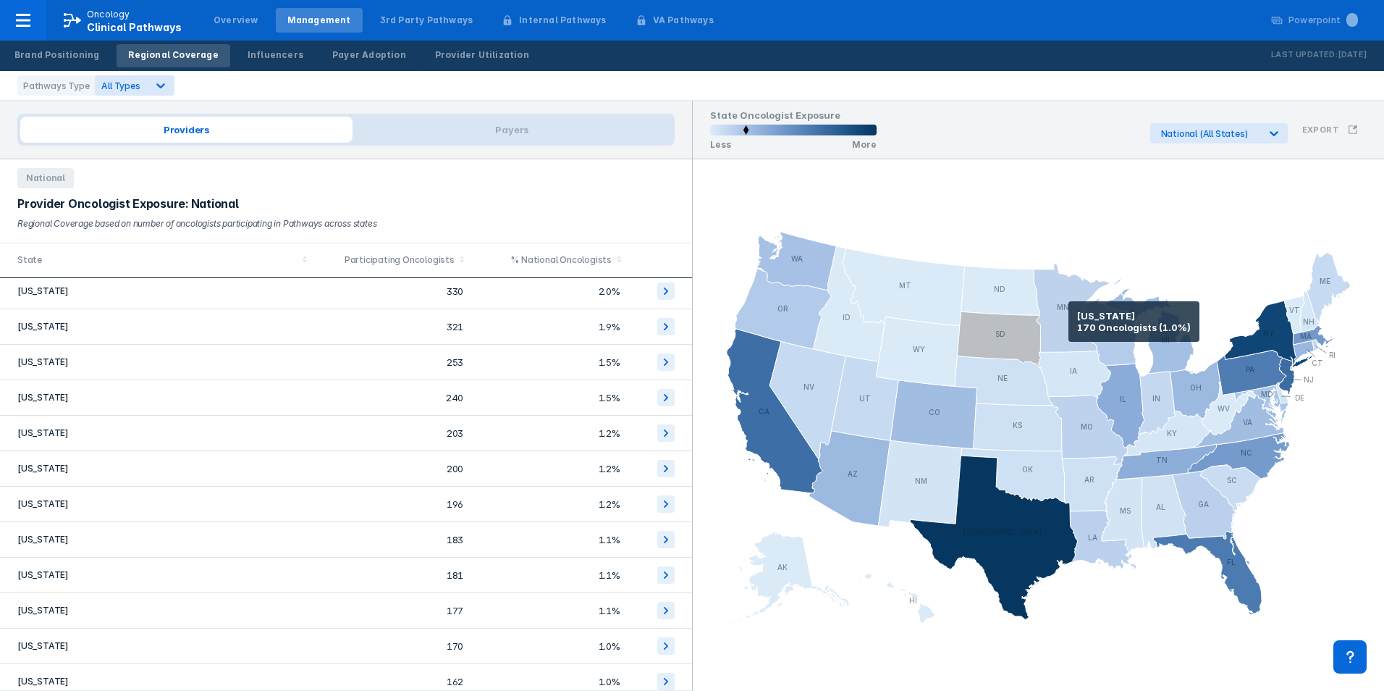
click at [1069, 321] on icon at bounding box center [1071, 308] width 77 height 88
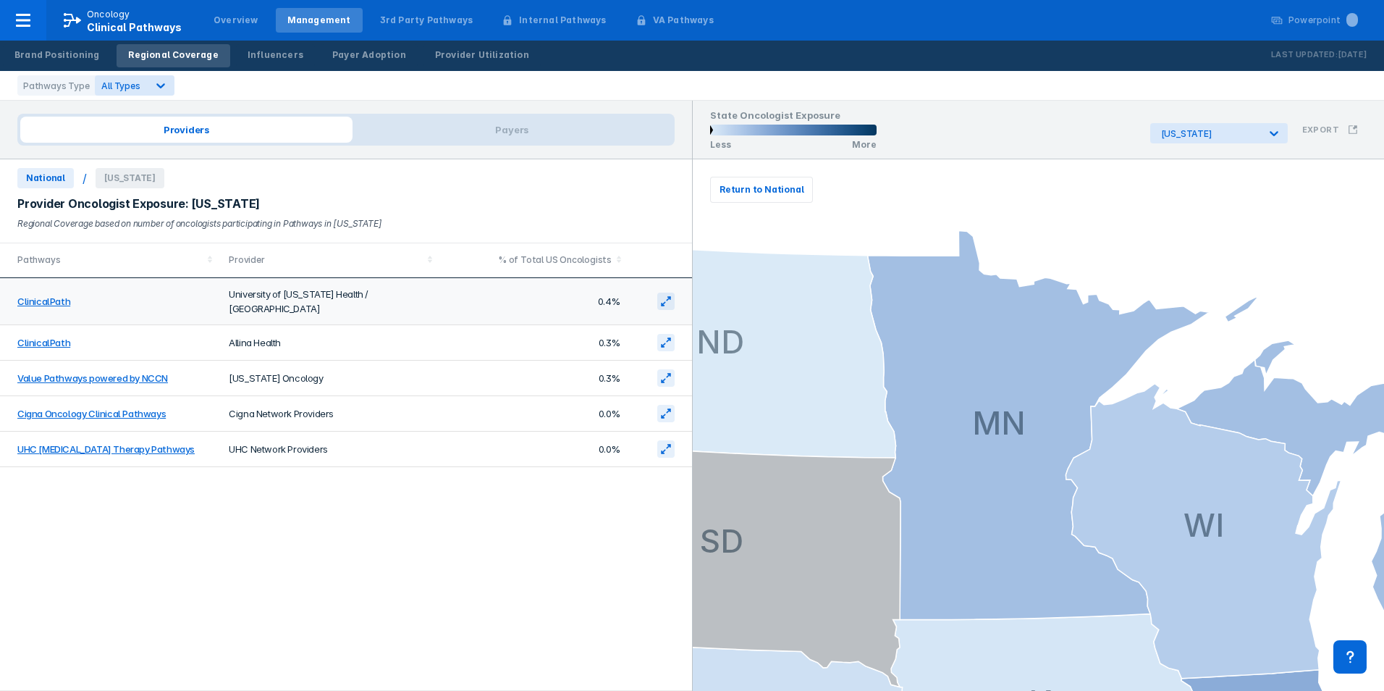
click at [268, 299] on td "University of [US_STATE] Health / [GEOGRAPHIC_DATA]" at bounding box center [330, 301] width 220 height 47
click at [670, 296] on icon at bounding box center [668, 298] width 4 height 4
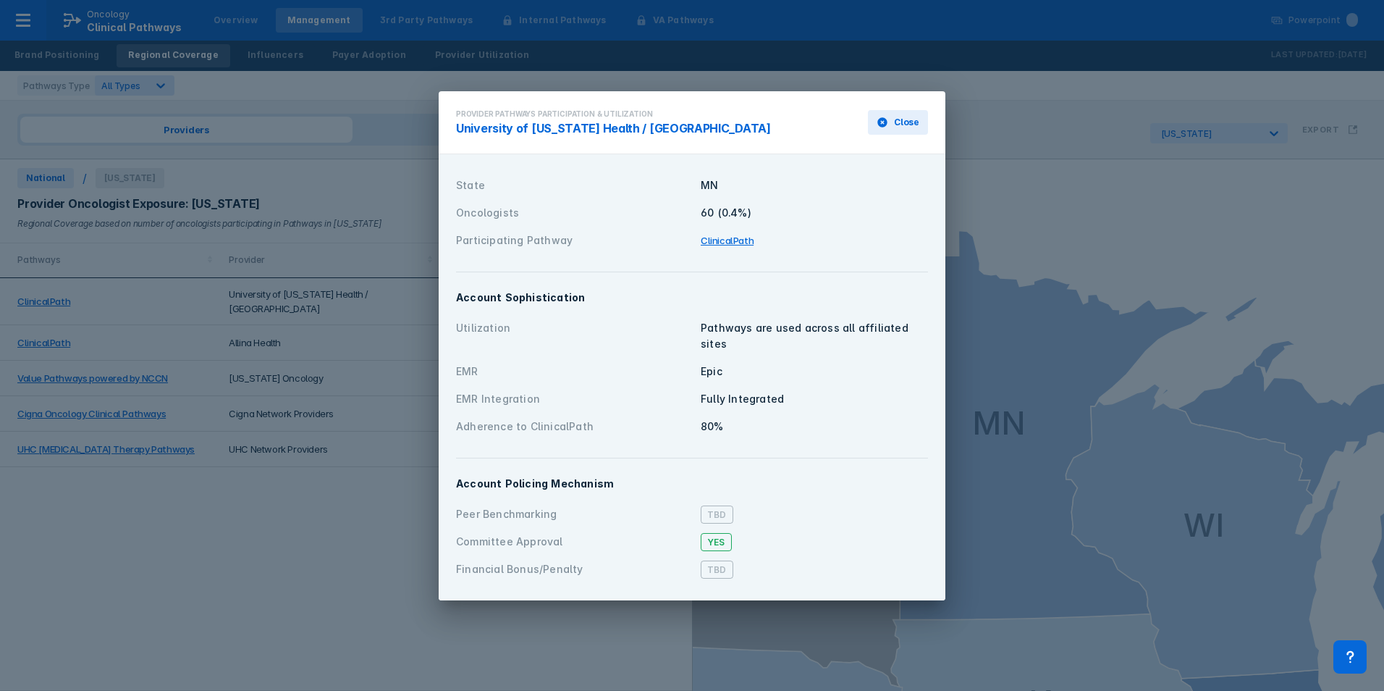
click at [746, 193] on div "MN" at bounding box center [814, 185] width 227 height 16
drag, startPoint x: 779, startPoint y: 227, endPoint x: 780, endPoint y: 269, distance: 42.0
drag, startPoint x: 681, startPoint y: 383, endPoint x: 707, endPoint y: 407, distance: 34.8
click at [707, 407] on div "Utilization Pathways are used across all affiliated sites EMR Epic EMR Integrat…" at bounding box center [692, 377] width 472 height 126
click at [708, 413] on div "Adherence to ClinicalPath 80%" at bounding box center [692, 427] width 472 height 28
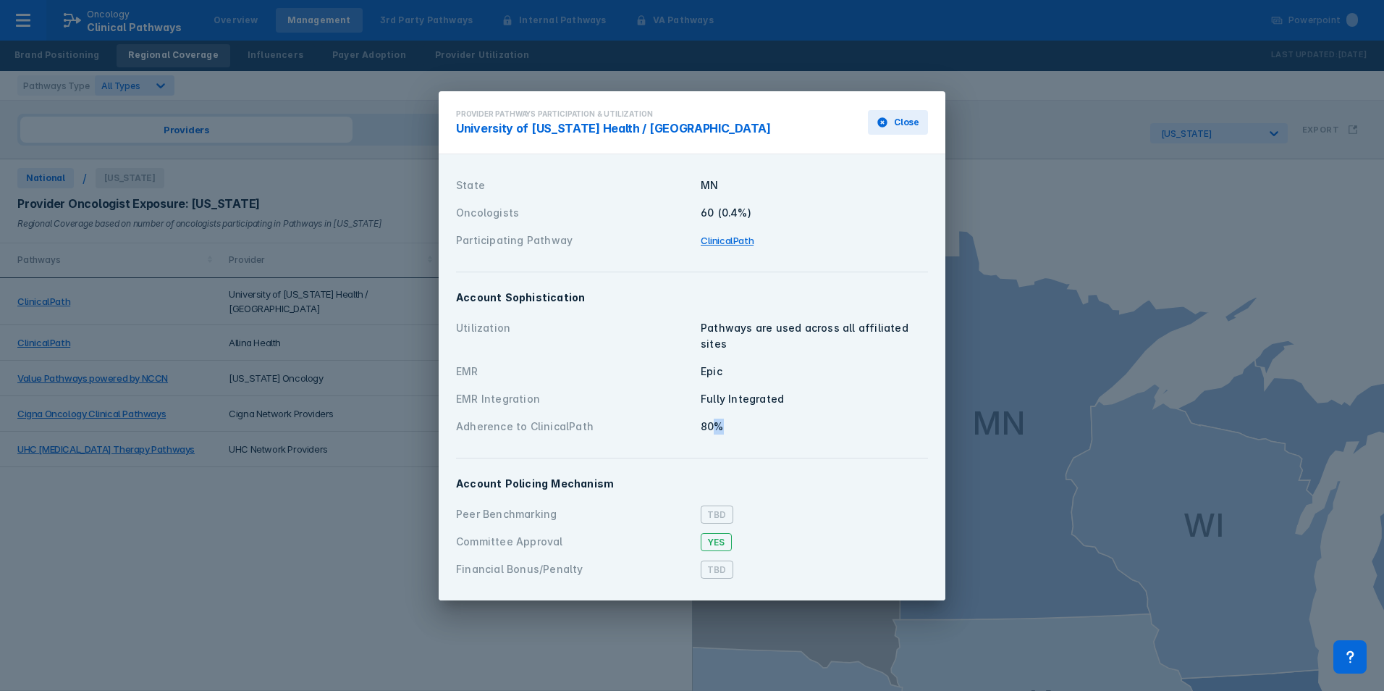
click at [720, 439] on div "Account Sophistication Utilization Pathways are used across all affiliated site…" at bounding box center [691, 365] width 489 height 168
drag, startPoint x: 720, startPoint y: 439, endPoint x: 702, endPoint y: 549, distance: 111.4
click at [710, 533] on span "Yes" at bounding box center [716, 542] width 31 height 18
click at [676, 555] on div "Financial Bonus/Penalty TBD" at bounding box center [692, 569] width 472 height 28
click at [751, 542] on div "Committee Approval Yes" at bounding box center [692, 542] width 472 height 28
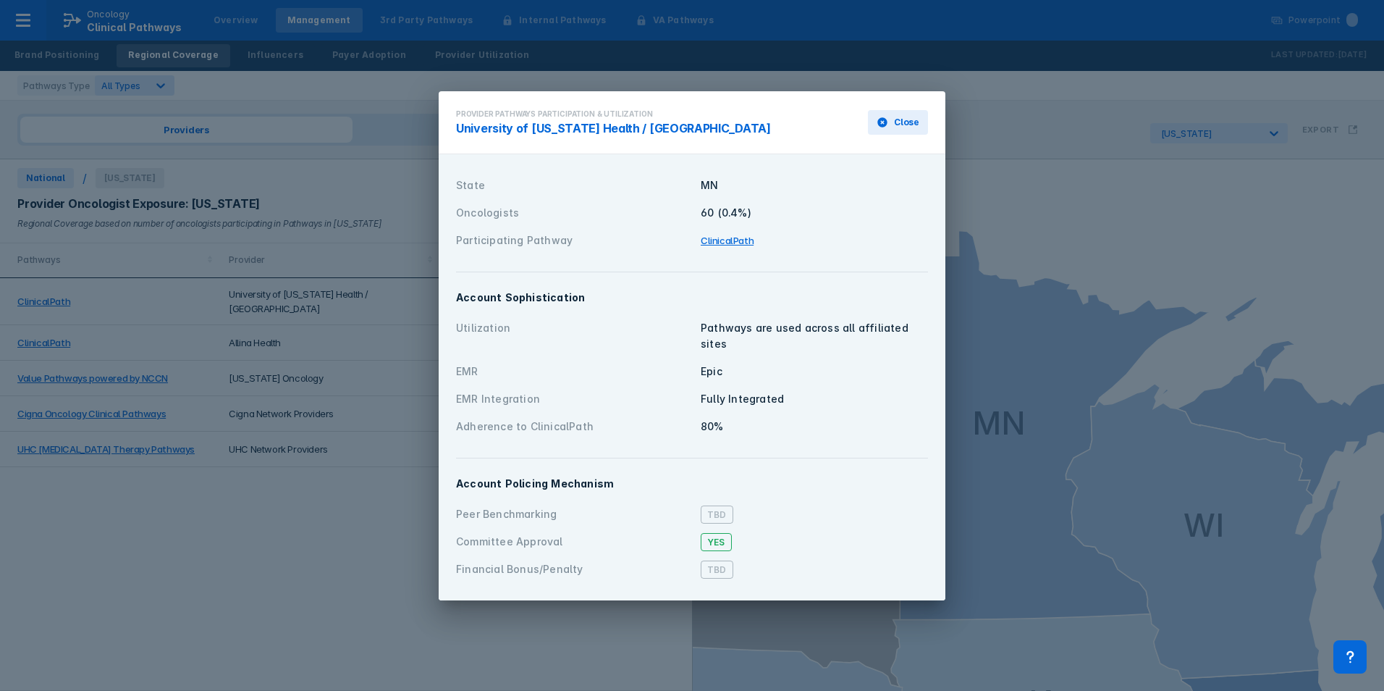
click at [684, 506] on div "Peer Benchmarking" at bounding box center [574, 514] width 236 height 16
click at [726, 514] on span "TBD" at bounding box center [717, 514] width 33 height 18
drag, startPoint x: 728, startPoint y: 528, endPoint x: 717, endPoint y: 545, distance: 20.5
click at [728, 533] on span "Yes" at bounding box center [716, 542] width 31 height 18
click at [707, 560] on span "TBD" at bounding box center [717, 569] width 33 height 18
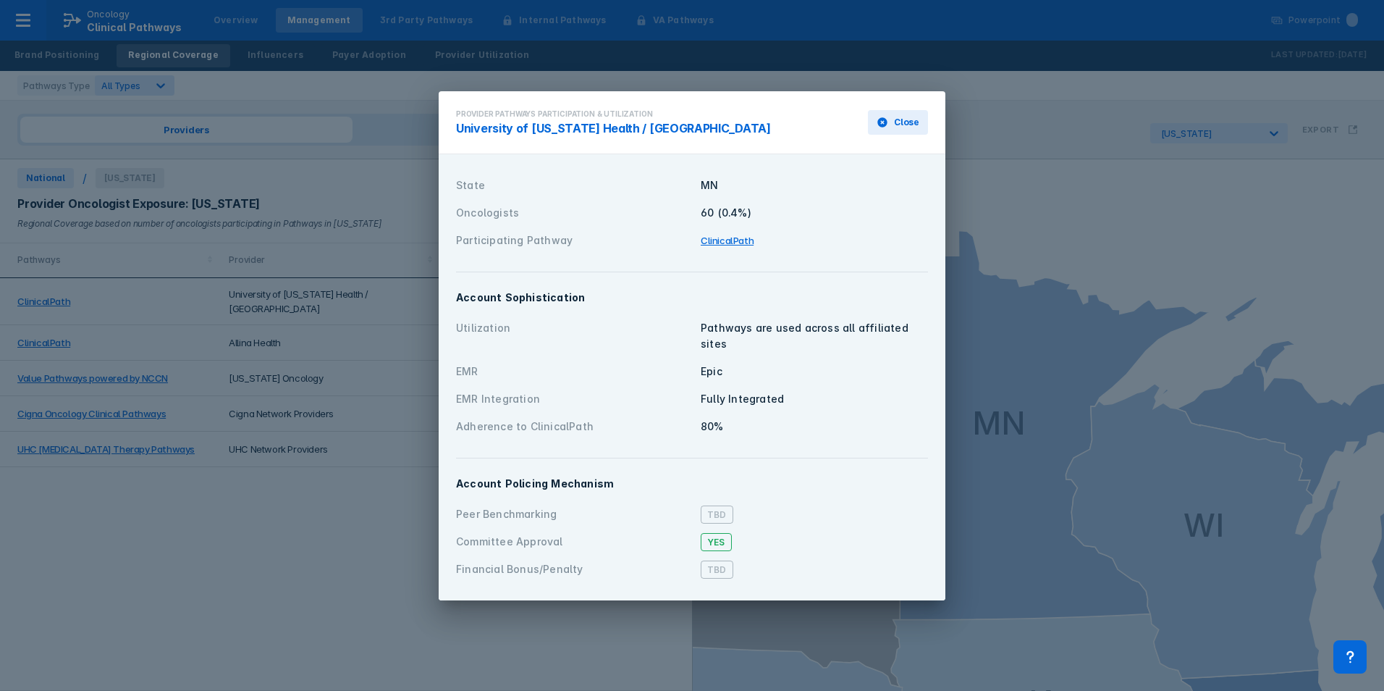
click at [701, 573] on div "Financial Bonus/Penalty TBD" at bounding box center [692, 569] width 472 height 28
click at [909, 135] on button "Close" at bounding box center [898, 122] width 60 height 25
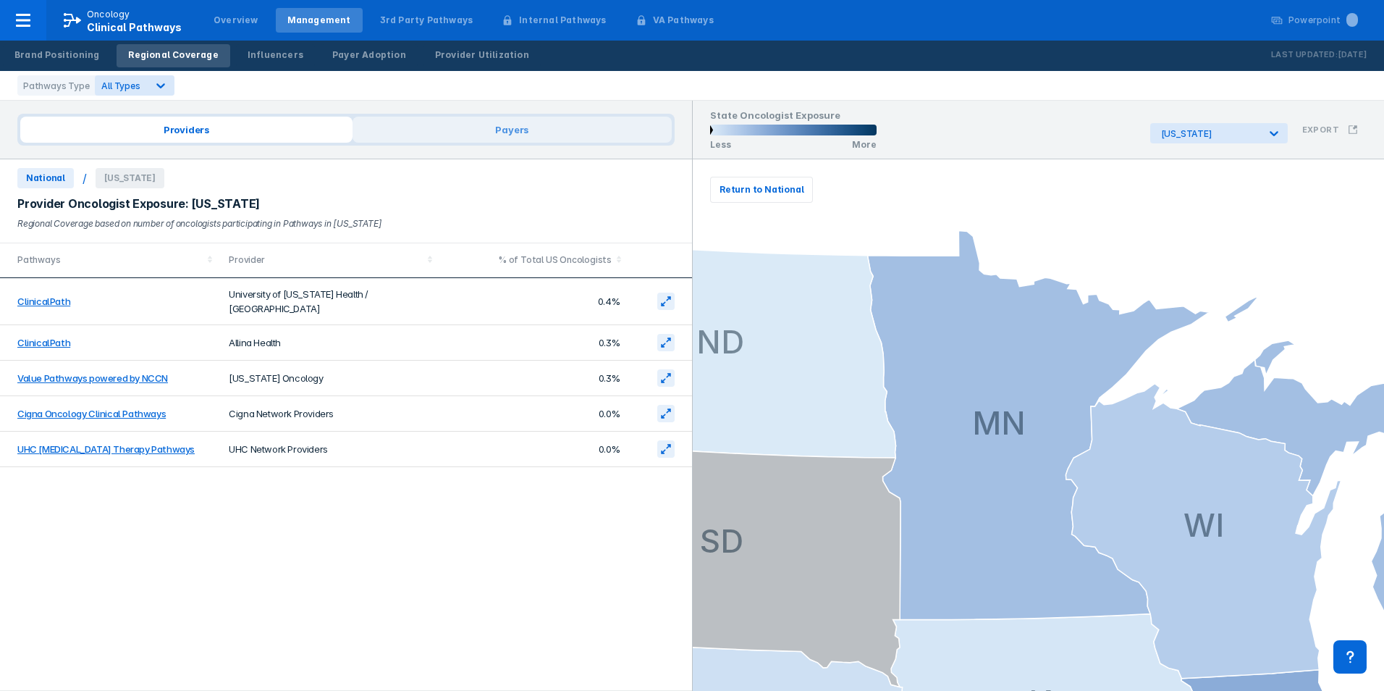
click at [510, 135] on span "Payers" at bounding box center [512, 130] width 319 height 26
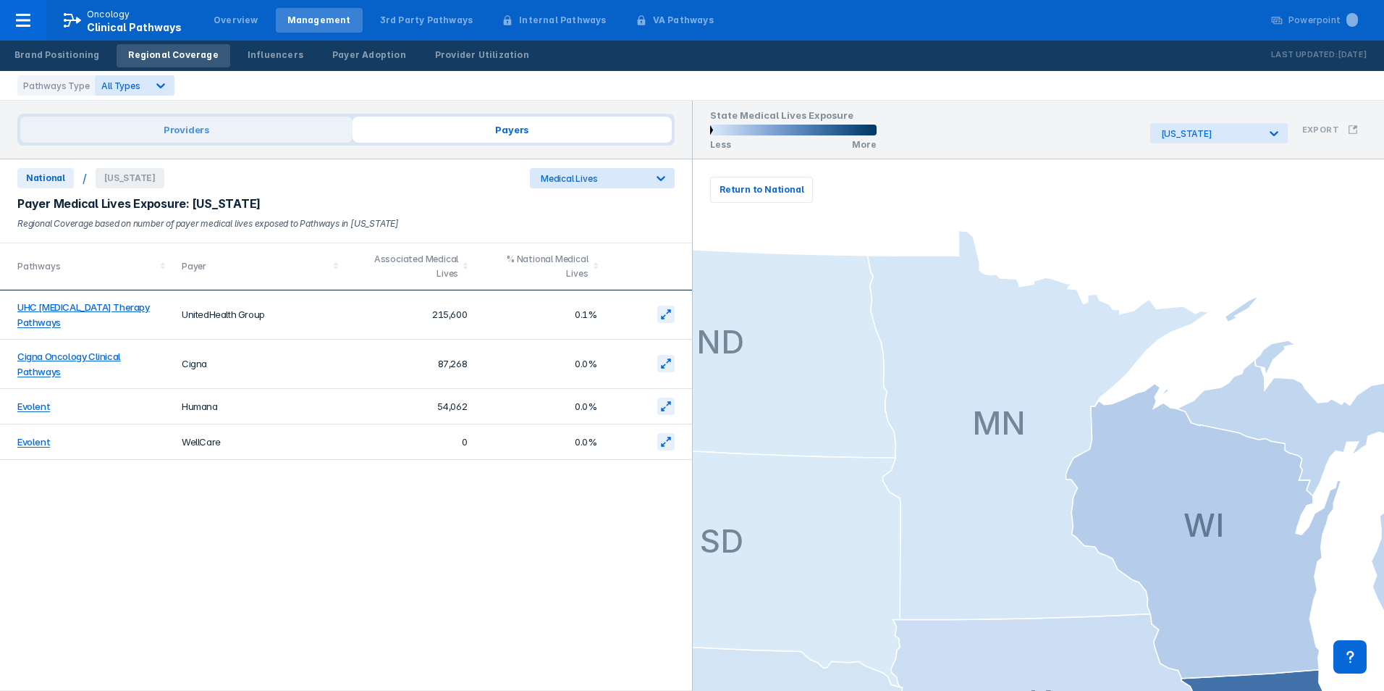
click at [267, 143] on div "Providers Payers" at bounding box center [345, 130] width 657 height 32
click at [167, 61] on div "Brand Positioning Regional Coverage Influencers Payer Adoption Provider Utiliza…" at bounding box center [272, 56] width 544 height 30
copy div "al C"
click at [256, 62] on link "Influencers" at bounding box center [275, 55] width 79 height 23
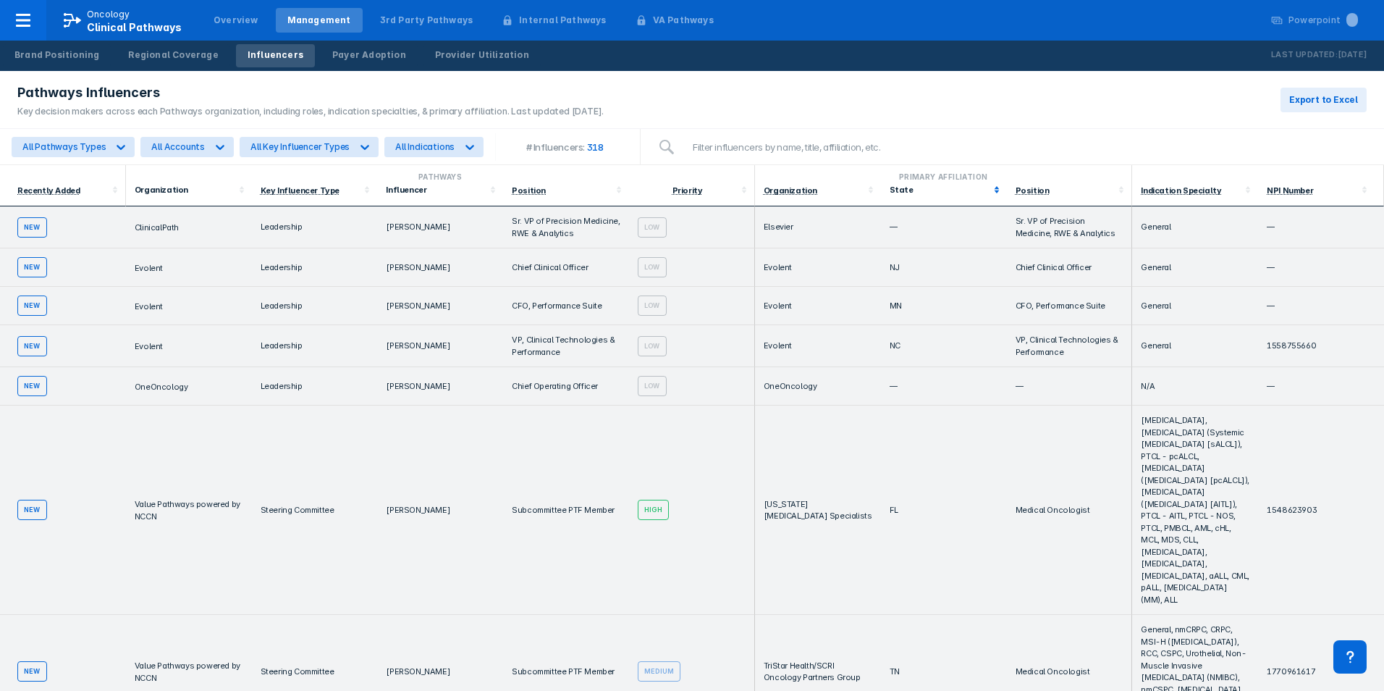
click at [895, 196] on div "State" at bounding box center [944, 189] width 109 height 14
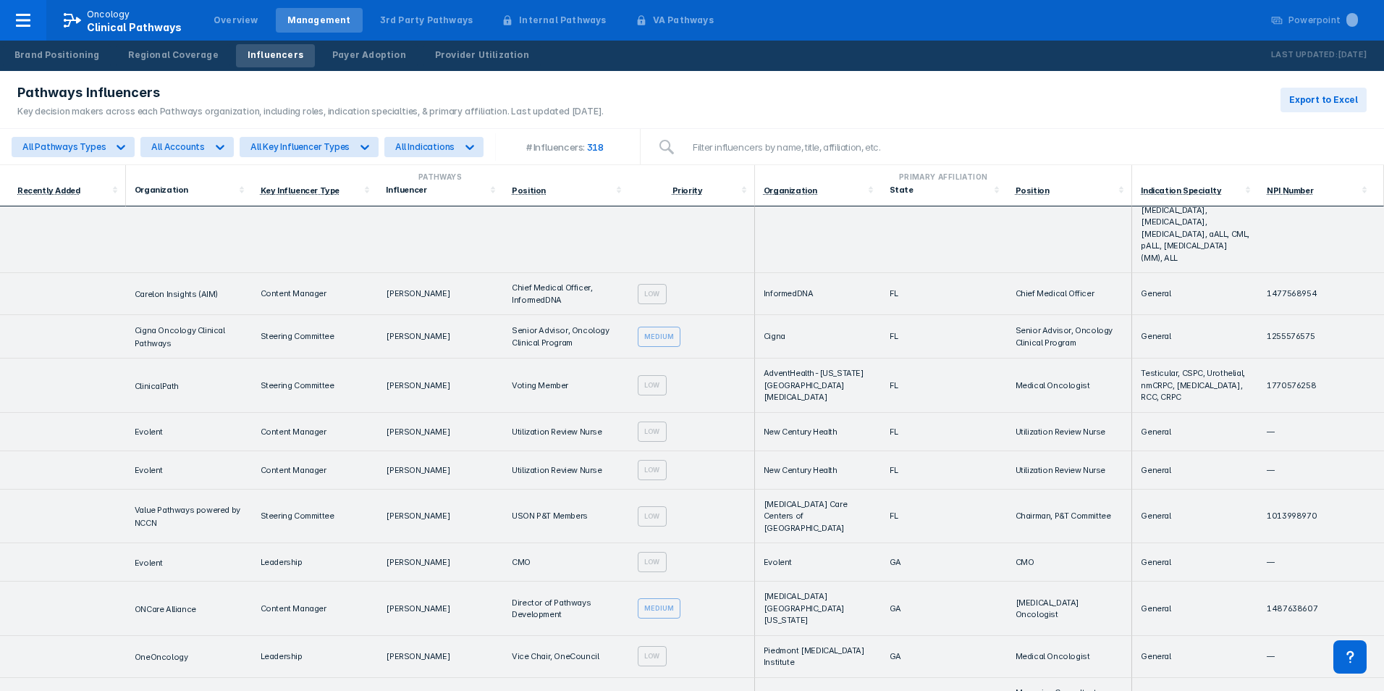
scroll to position [3340, 0]
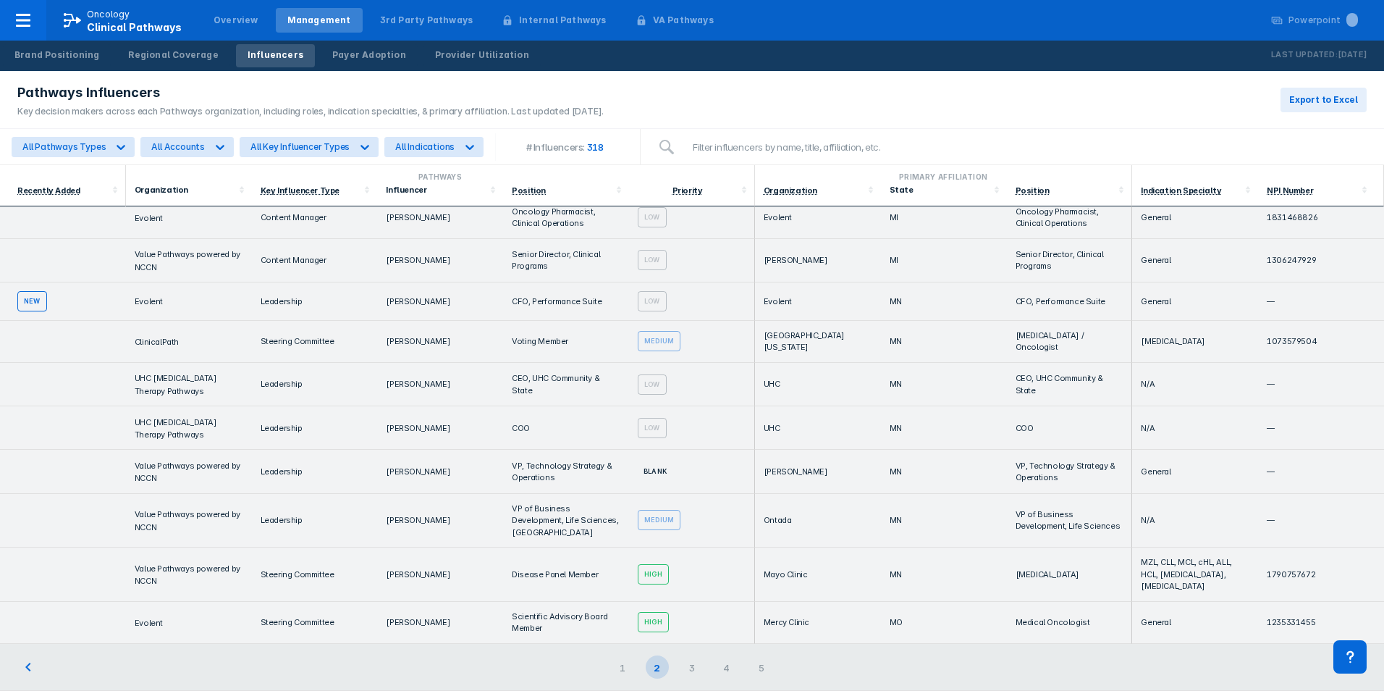
scroll to position [0, 0]
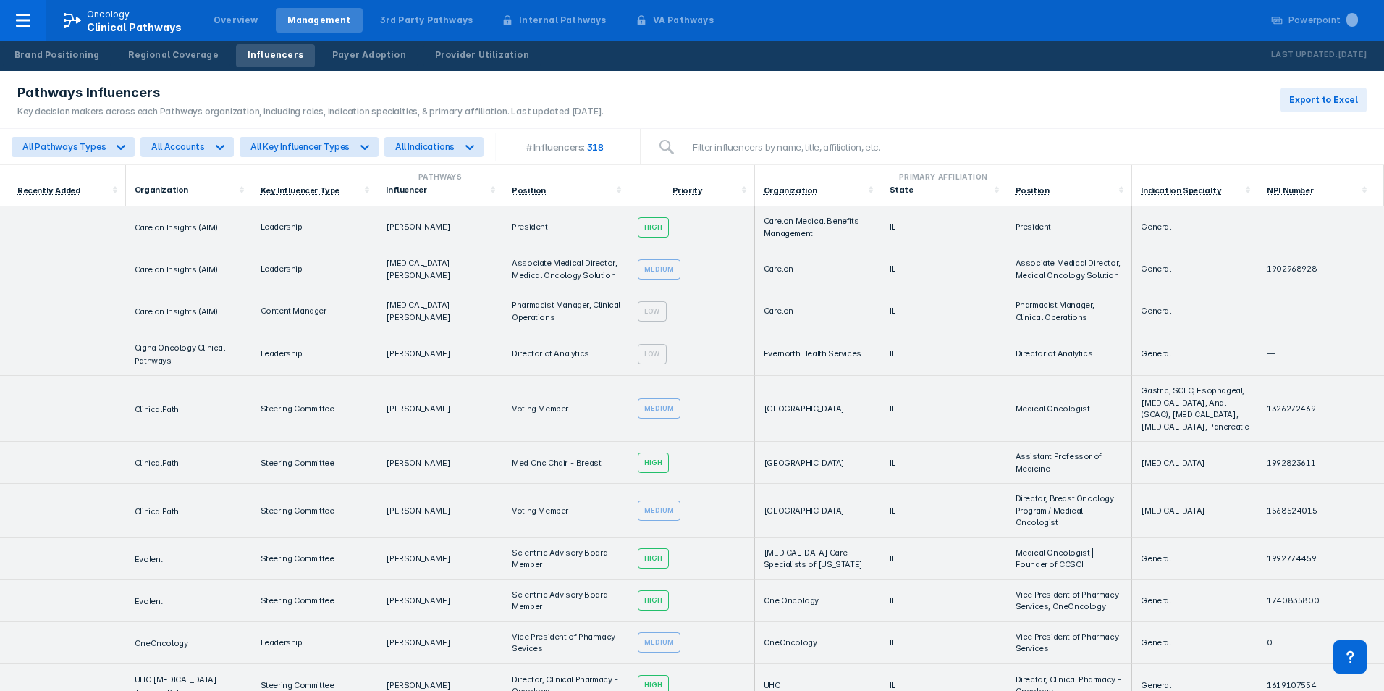
click at [689, 669] on td "High" at bounding box center [692, 685] width 126 height 43
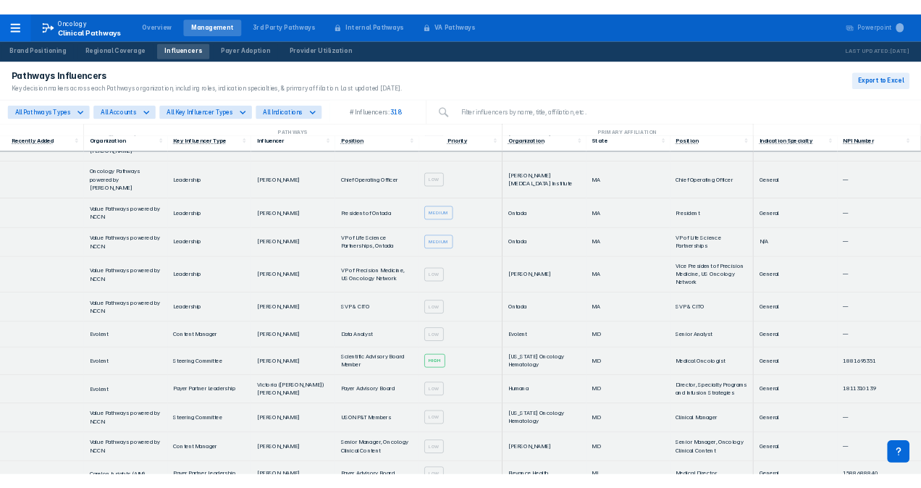
scroll to position [2823, 0]
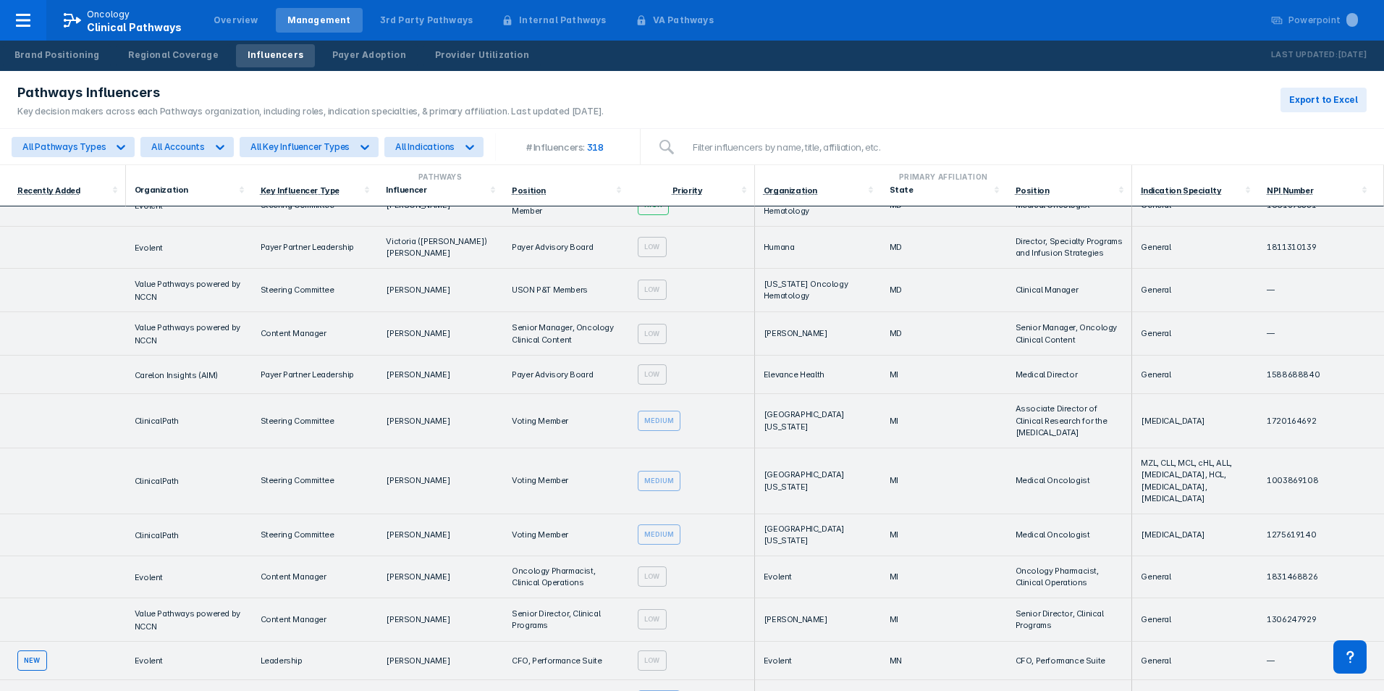
drag, startPoint x: 424, startPoint y: 354, endPoint x: 382, endPoint y: 364, distance: 43.2
click at [382, 680] on td "[PERSON_NAME]" at bounding box center [440, 701] width 126 height 42
drag, startPoint x: 378, startPoint y: 359, endPoint x: 442, endPoint y: 353, distance: 64.0
click at [442, 680] on td "[PERSON_NAME]" at bounding box center [440, 701] width 126 height 42
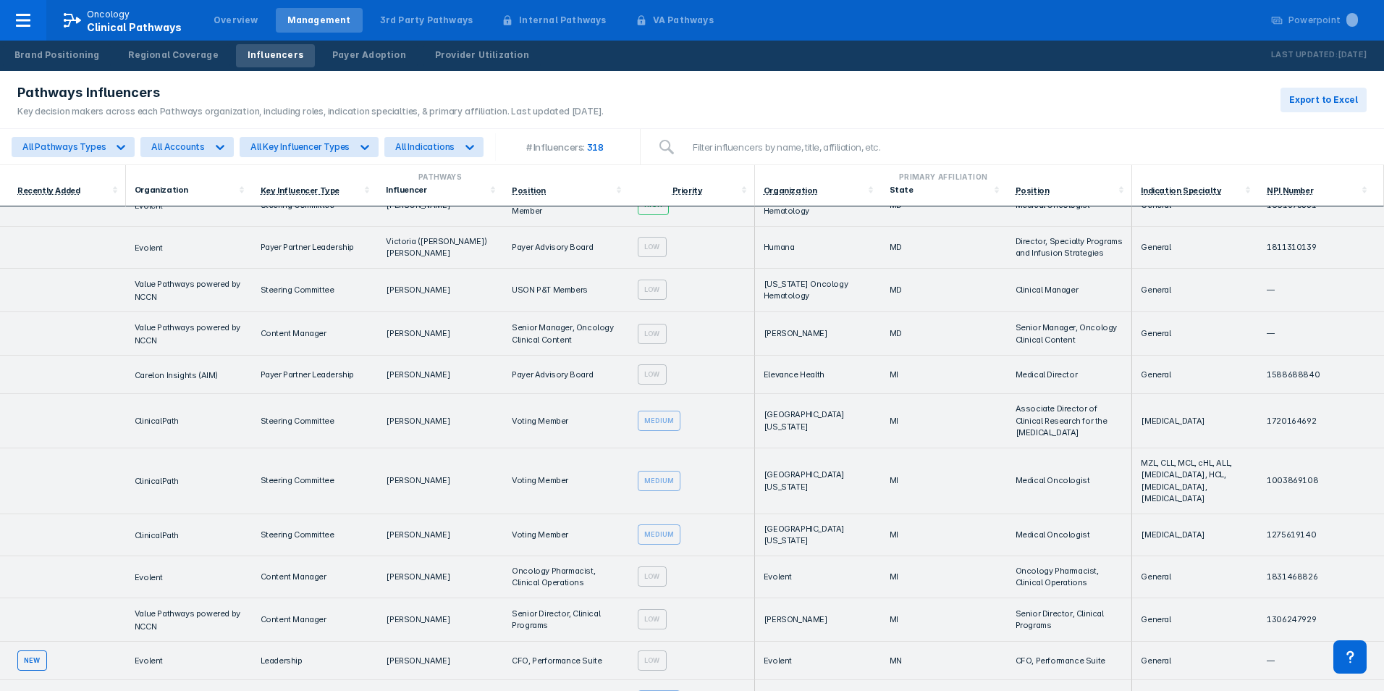
drag, startPoint x: 442, startPoint y: 353, endPoint x: 419, endPoint y: 362, distance: 24.1
copy td "[PERSON_NAME]"
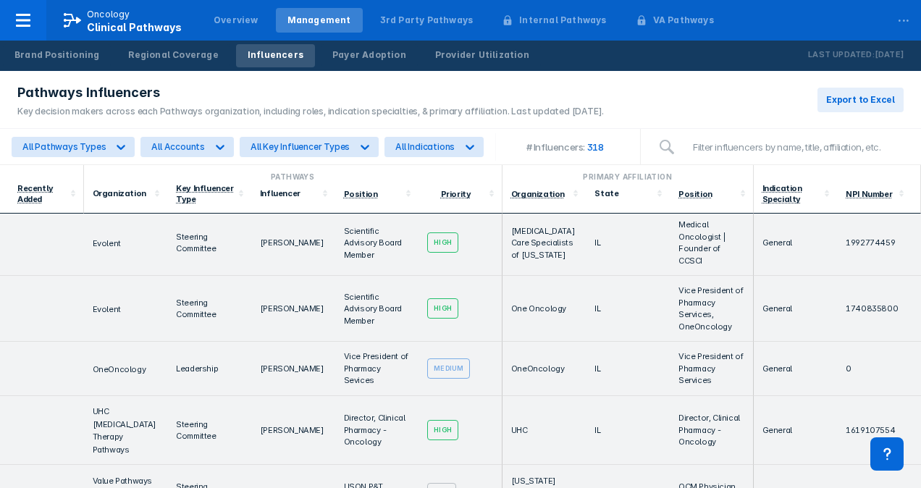
scroll to position [0, 0]
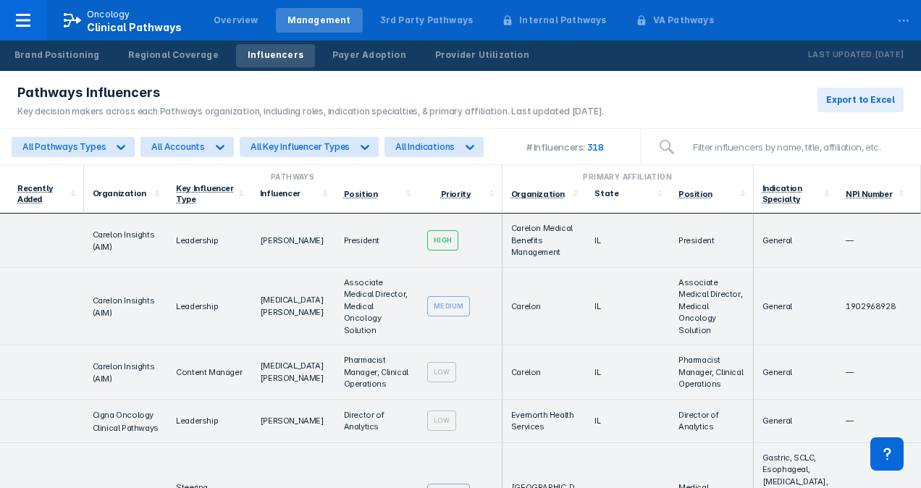
drag, startPoint x: 537, startPoint y: 443, endPoint x: 578, endPoint y: 129, distance: 316.8
